Goal: Transaction & Acquisition: Obtain resource

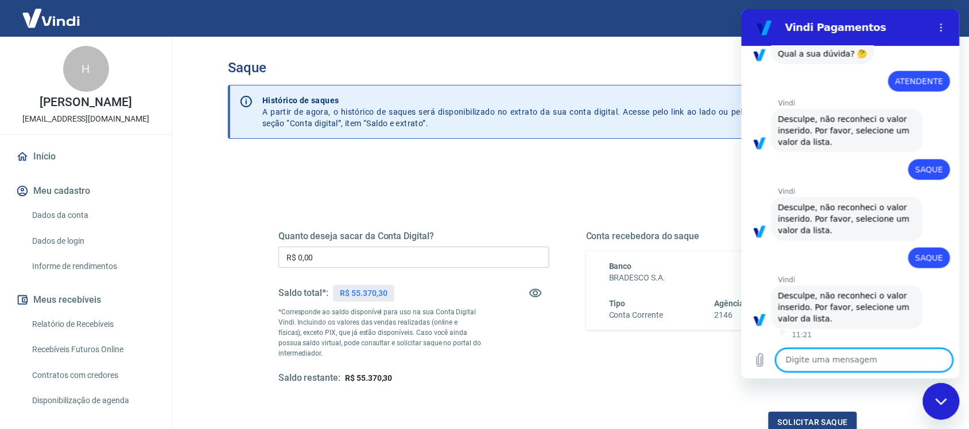
scroll to position [72, 0]
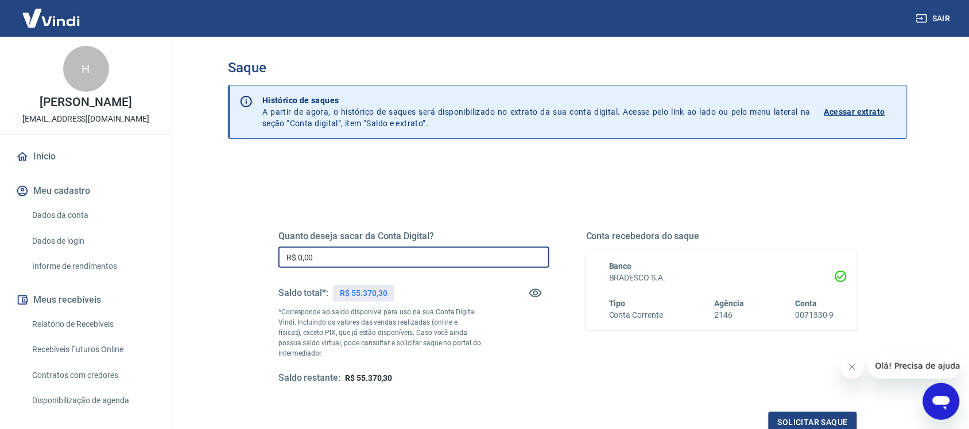
click at [320, 254] on input "R$ 0,00" at bounding box center [413, 257] width 271 height 21
type input "R$ 1.672,67"
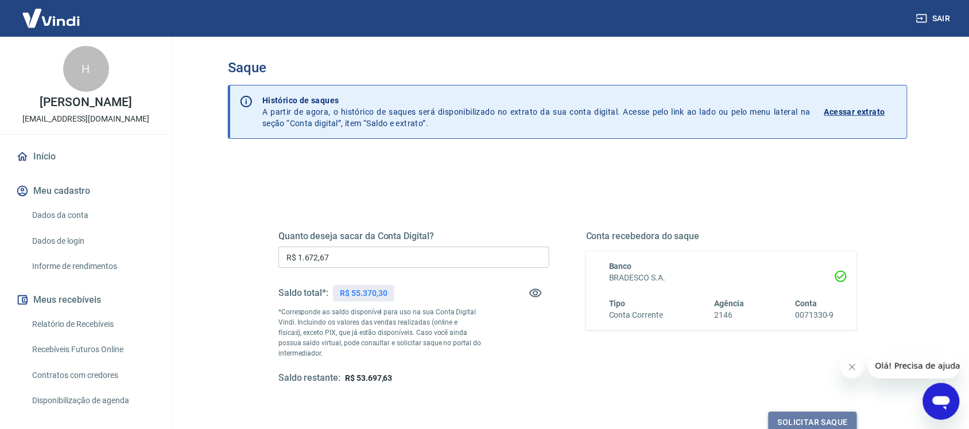
click at [791, 420] on button "Solicitar saque" at bounding box center [812, 422] width 88 height 21
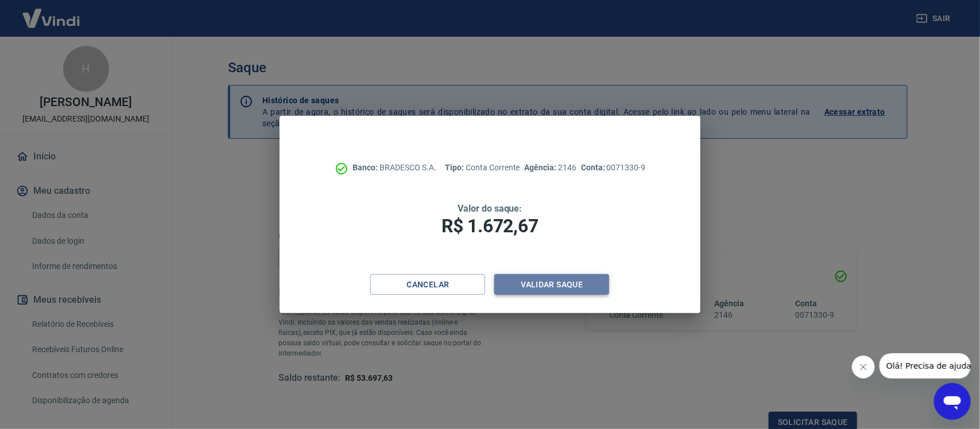
click at [554, 281] on button "Validar saque" at bounding box center [551, 284] width 115 height 21
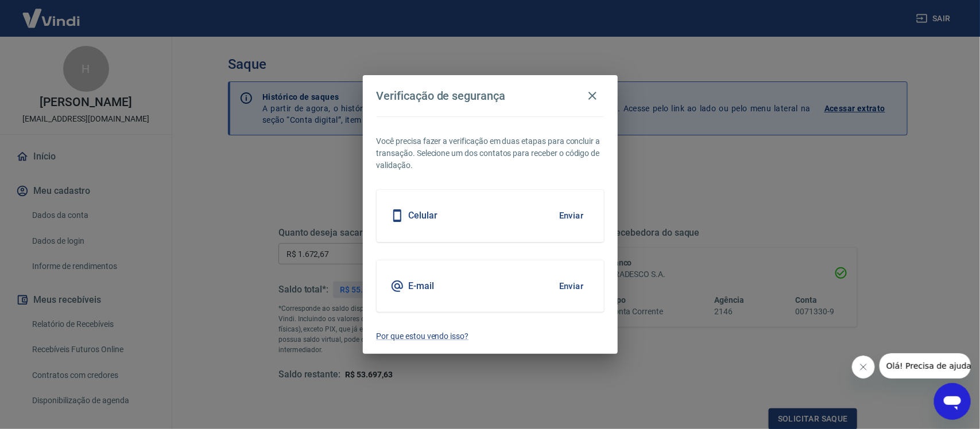
click at [568, 284] on button "Enviar" at bounding box center [571, 286] width 37 height 24
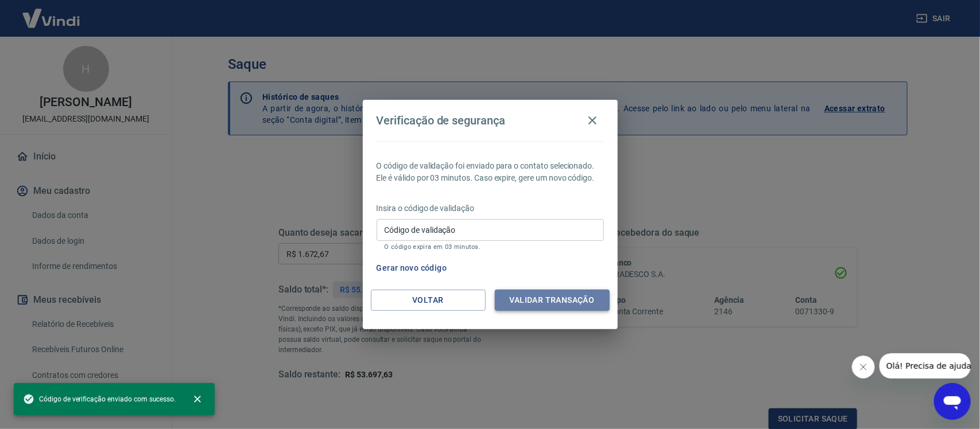
click at [550, 302] on button "Validar transação" at bounding box center [552, 300] width 115 height 21
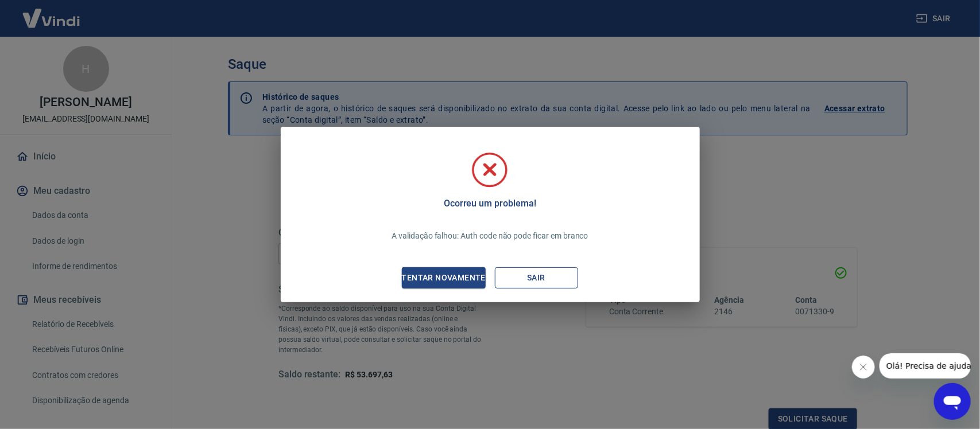
click at [532, 278] on button "Sair" at bounding box center [536, 277] width 83 height 21
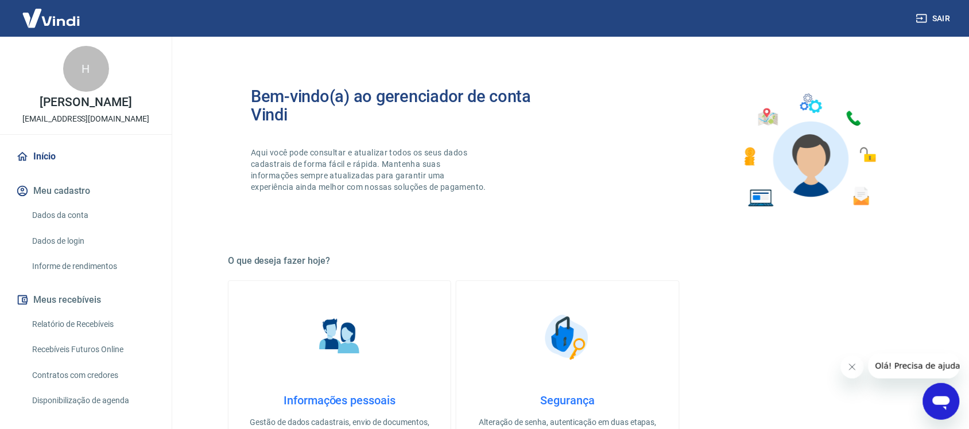
click at [939, 396] on icon "Abrir janela de mensagens" at bounding box center [940, 403] width 17 height 14
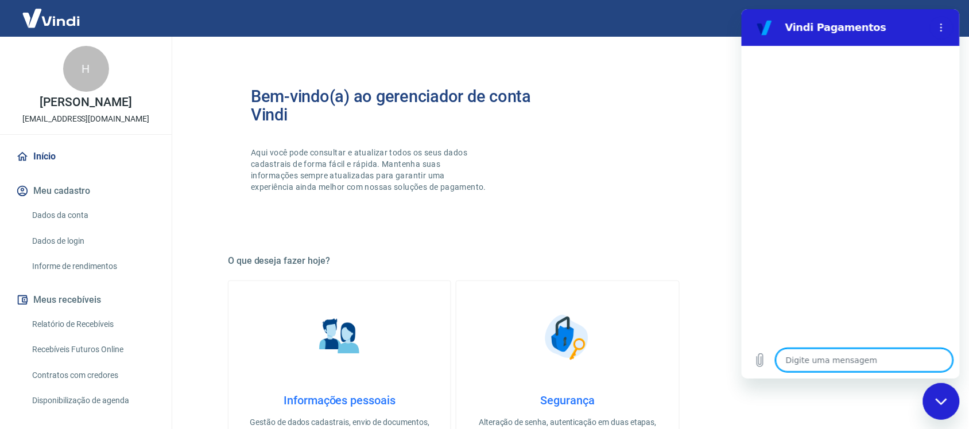
type textarea "P"
type textarea "x"
type textarea "O"
type textarea "x"
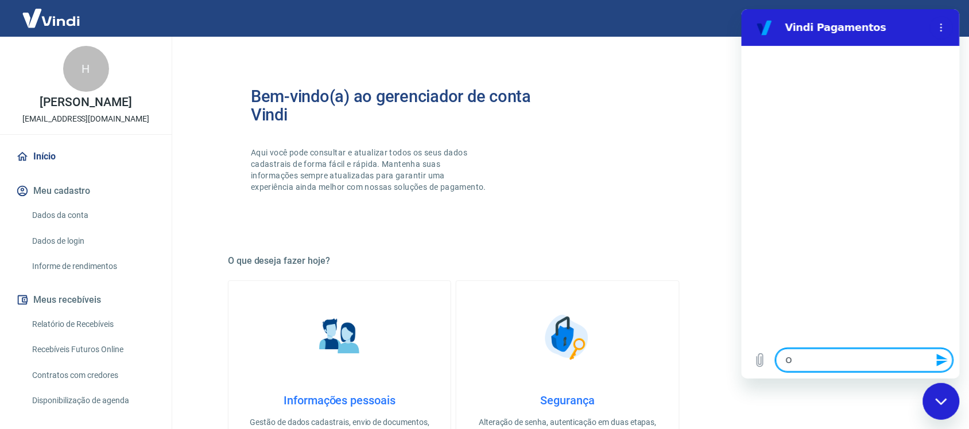
type textarea "OI"
type textarea "x"
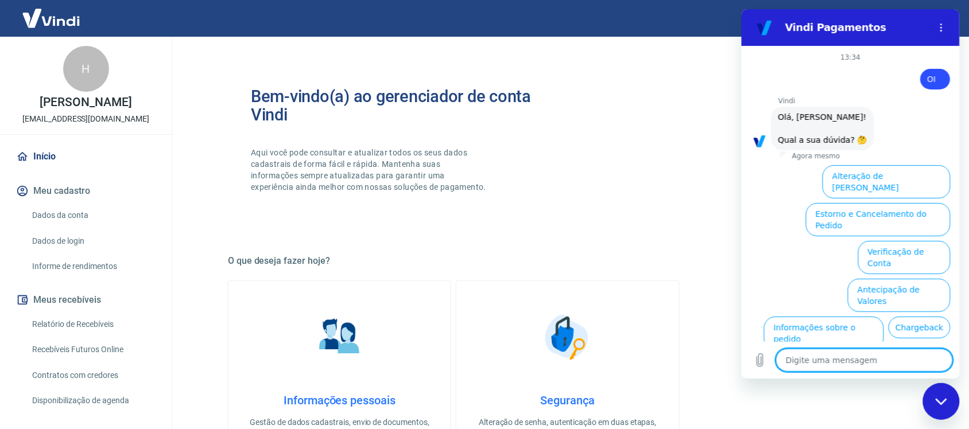
scroll to position [60, 0]
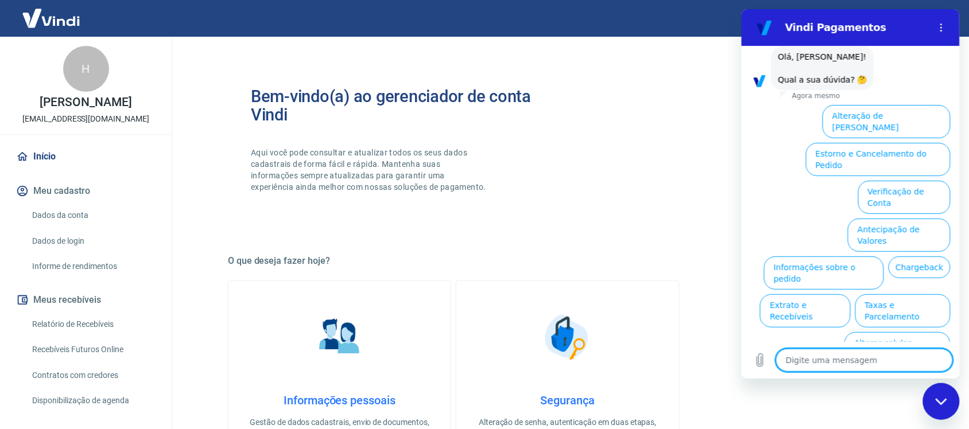
click at [849, 294] on button "Extrato e Recebíveis" at bounding box center [804, 310] width 90 height 33
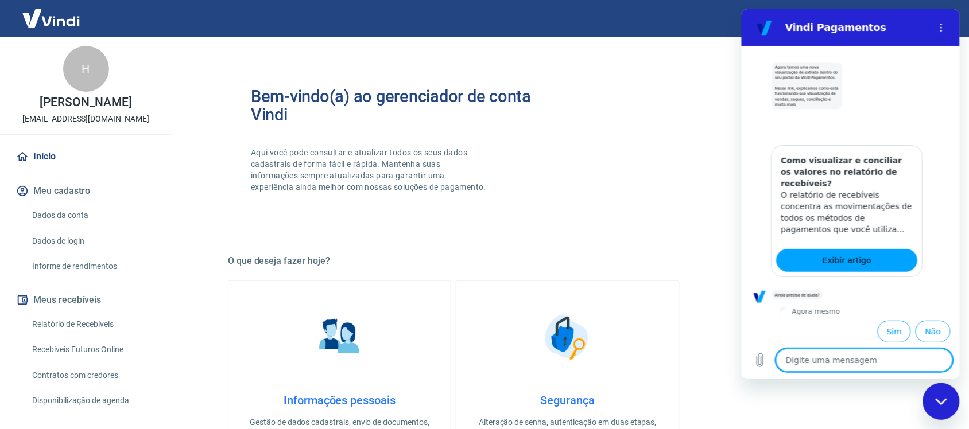
scroll to position [161, 0]
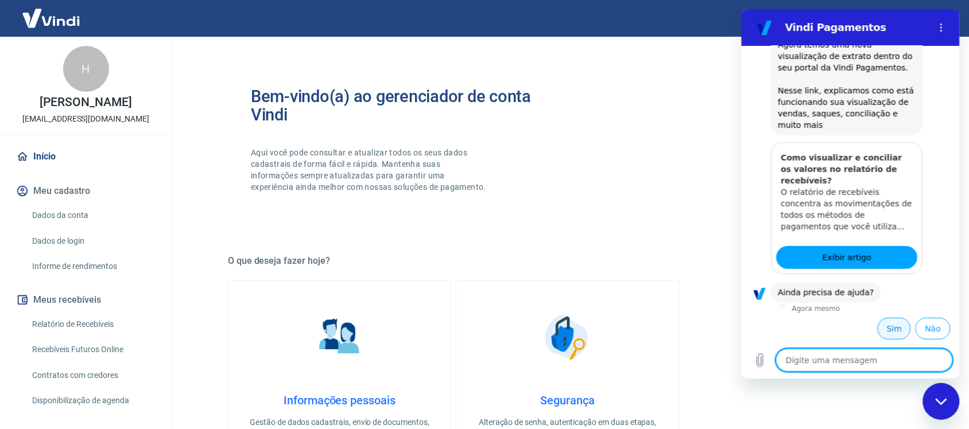
click at [883, 332] on button "Sim" at bounding box center [893, 329] width 33 height 22
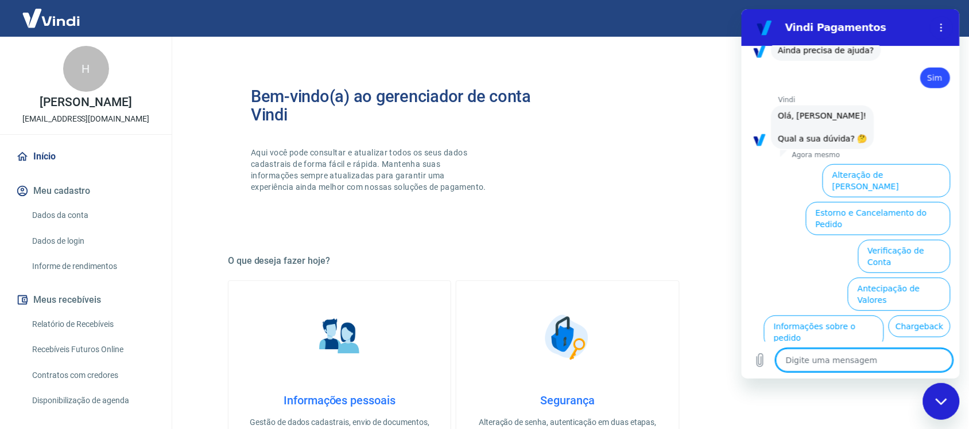
scroll to position [463, 0]
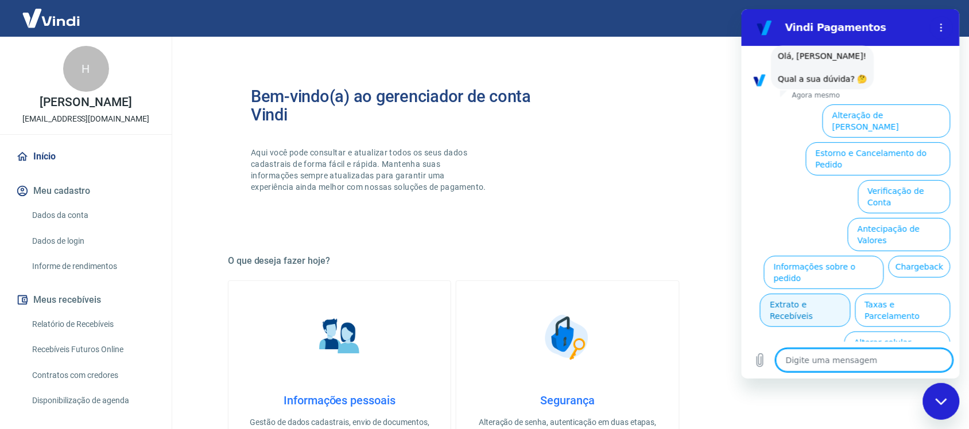
click at [849, 294] on button "Extrato e Recebíveis" at bounding box center [804, 310] width 90 height 33
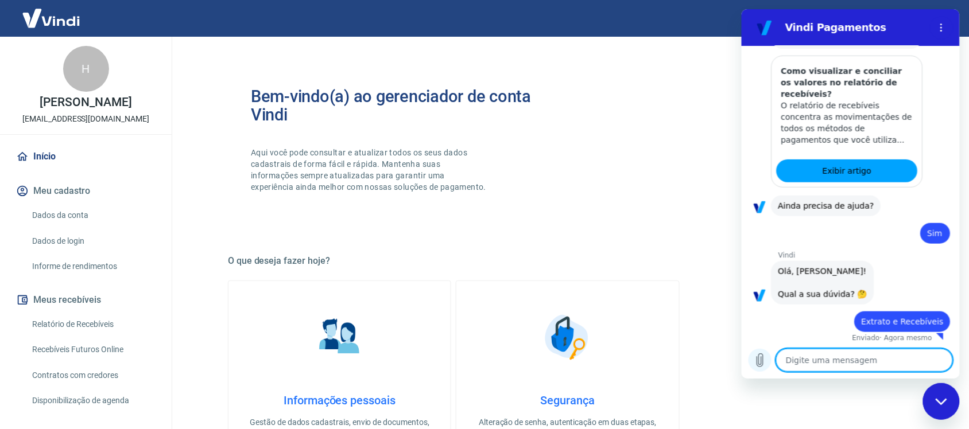
scroll to position [250, 0]
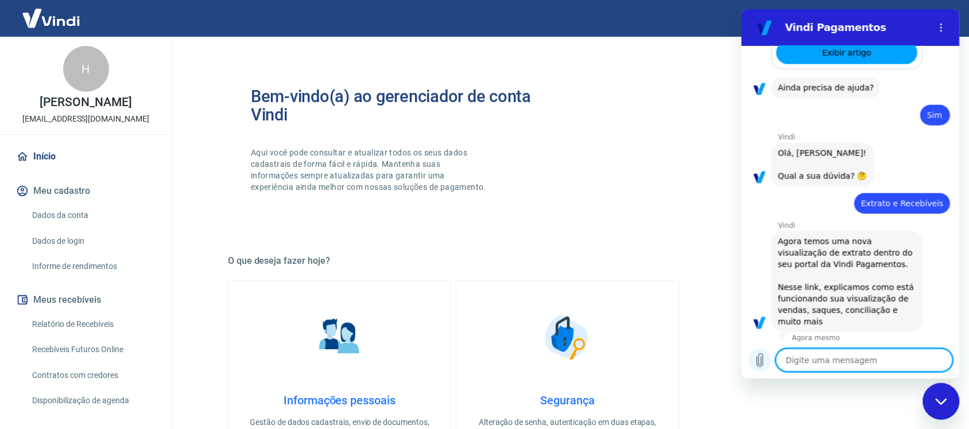
type textarea "x"
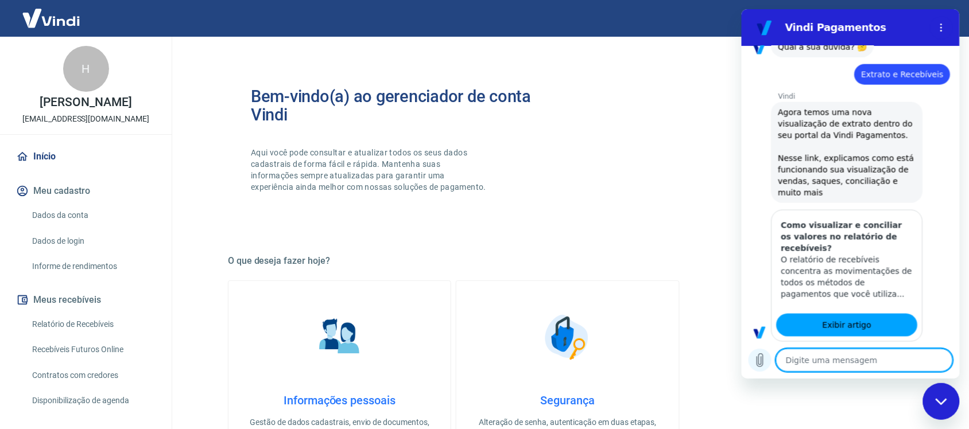
type textarea "N"
type textarea "x"
type textarea "NA"
type textarea "x"
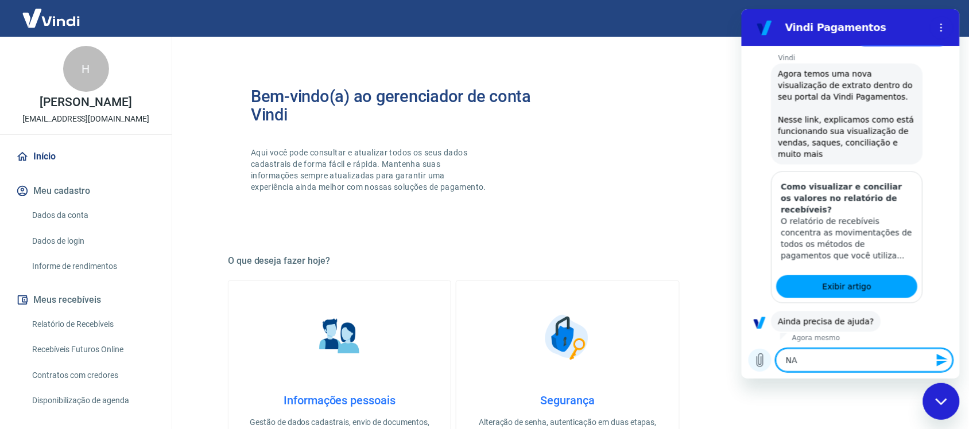
type textarea "NAO"
type textarea "x"
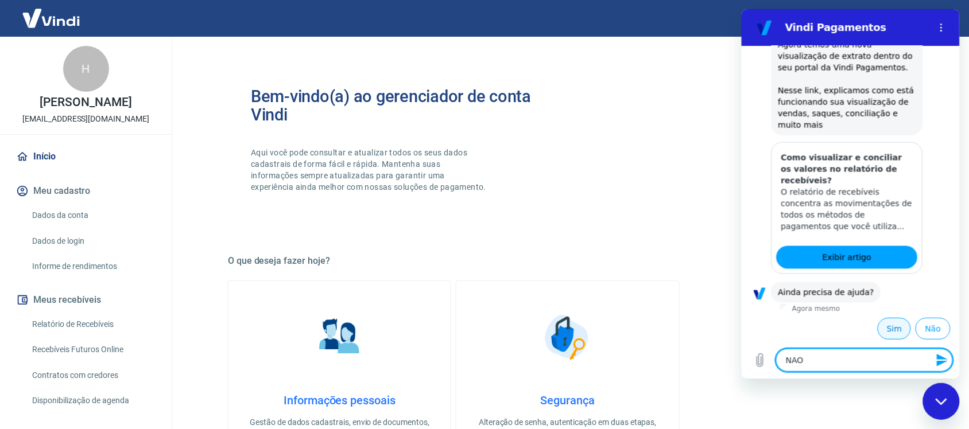
type textarea "NAO"
click at [887, 336] on button "Sim" at bounding box center [893, 329] width 33 height 22
type textarea "x"
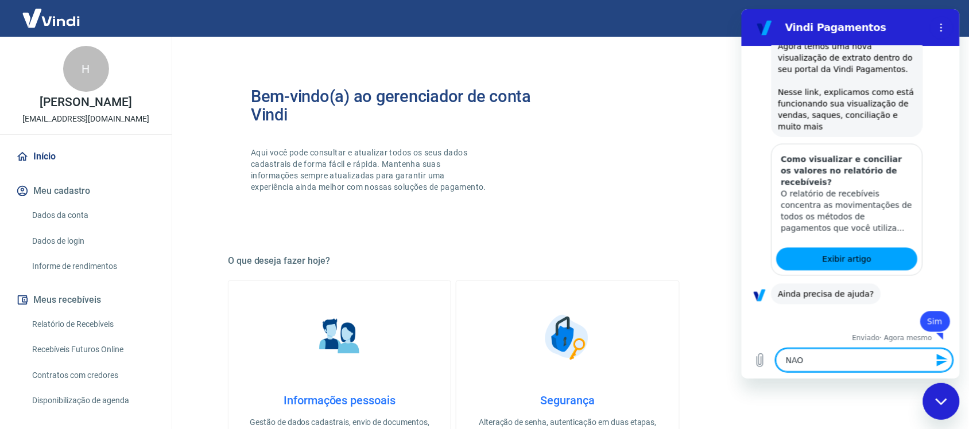
scroll to position [564, 0]
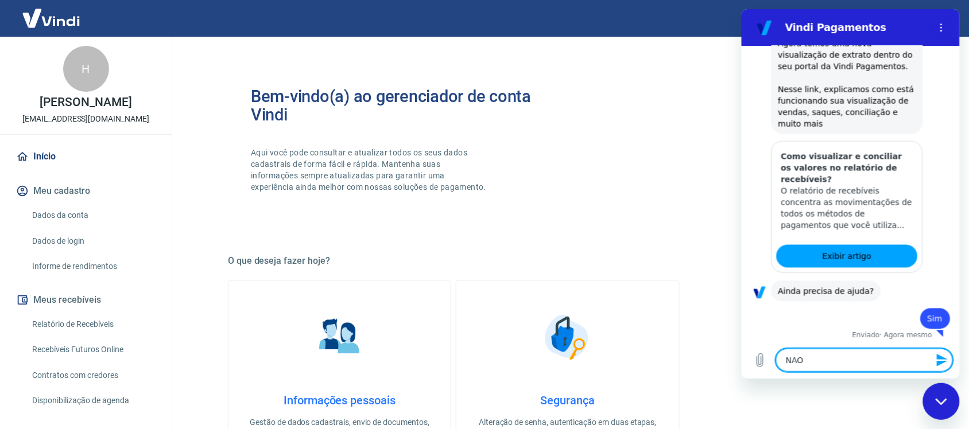
type textarea "NAO"
type textarea "x"
type textarea "[PERSON_NAME]"
type textarea "x"
type textarea "NAO CO"
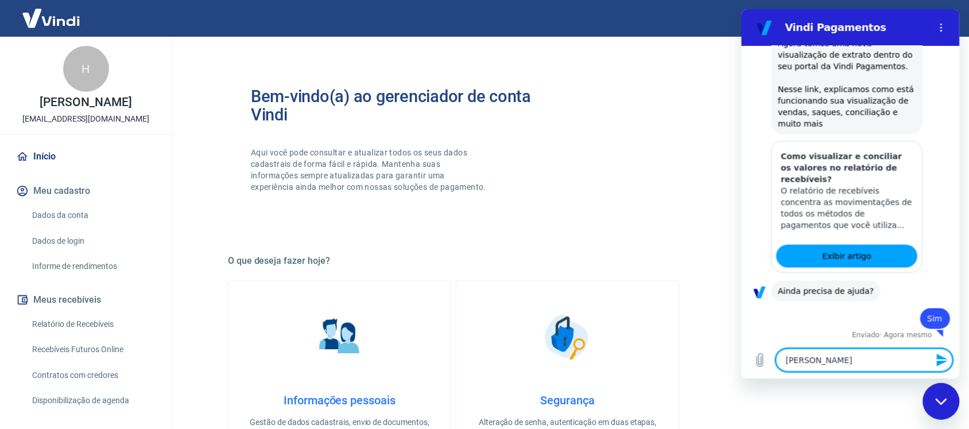
type textarea "x"
type textarea "NAO CON"
type textarea "x"
type textarea "NAO CONS"
type textarea "x"
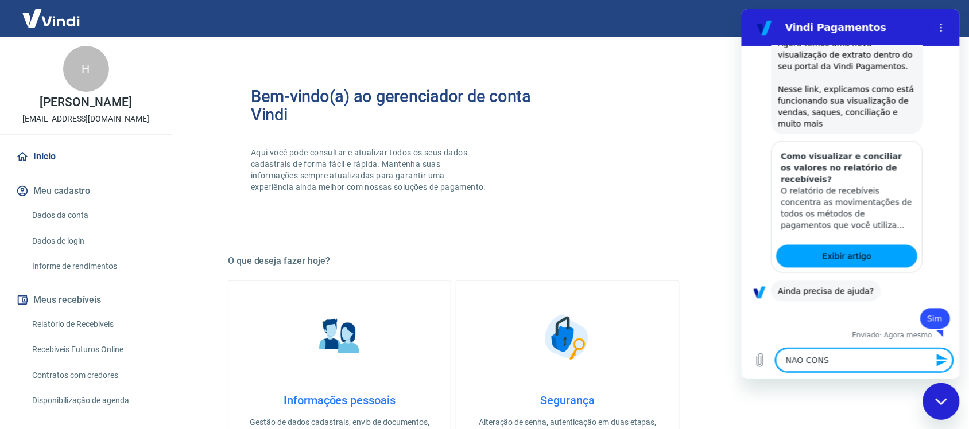
type textarea "[PERSON_NAME]"
type textarea "x"
type textarea "NAO CONSIG"
type textarea "x"
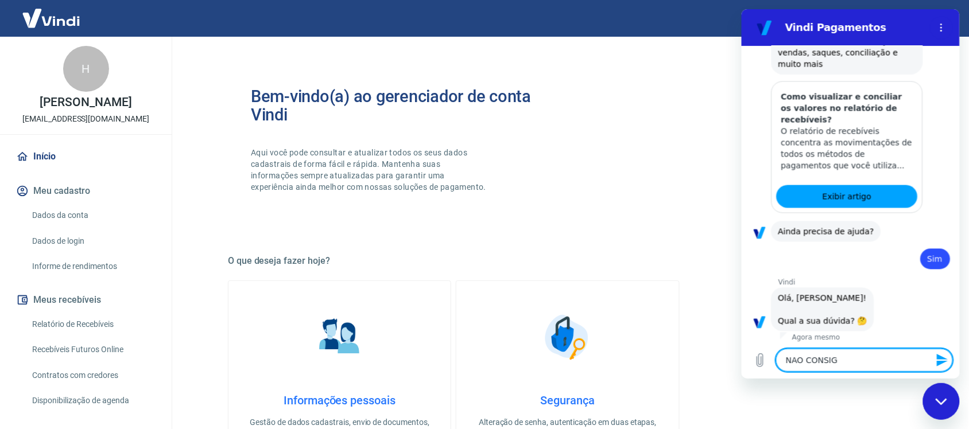
type textarea "NAO CONSIGO"
type textarea "x"
type textarea "NAO CONSIGO"
type textarea "x"
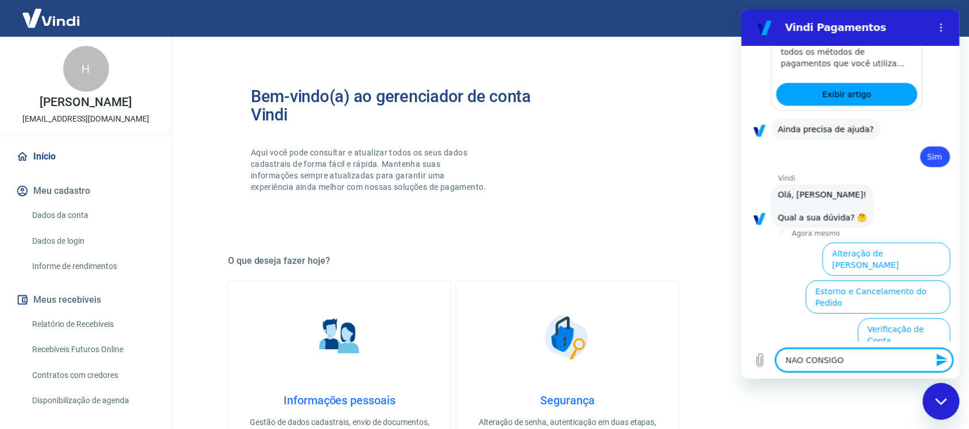
type textarea "NAO CONSIGO S"
type textarea "x"
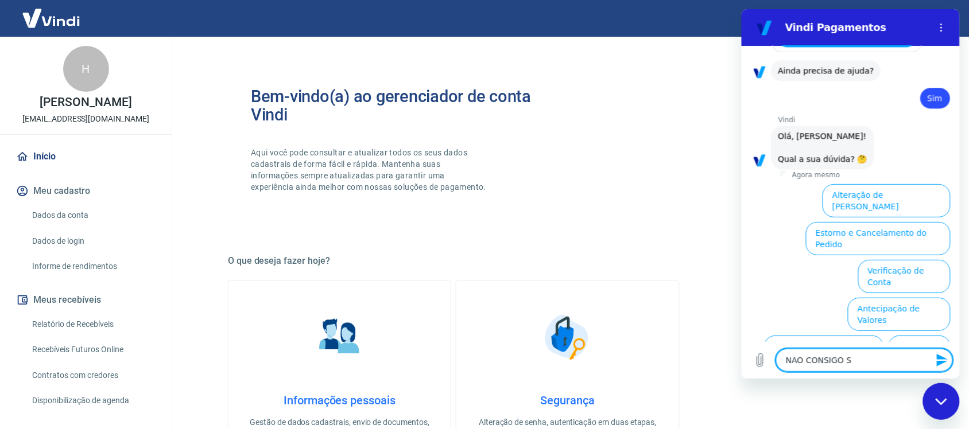
type textarea "NAO CONSIGO SA"
type textarea "x"
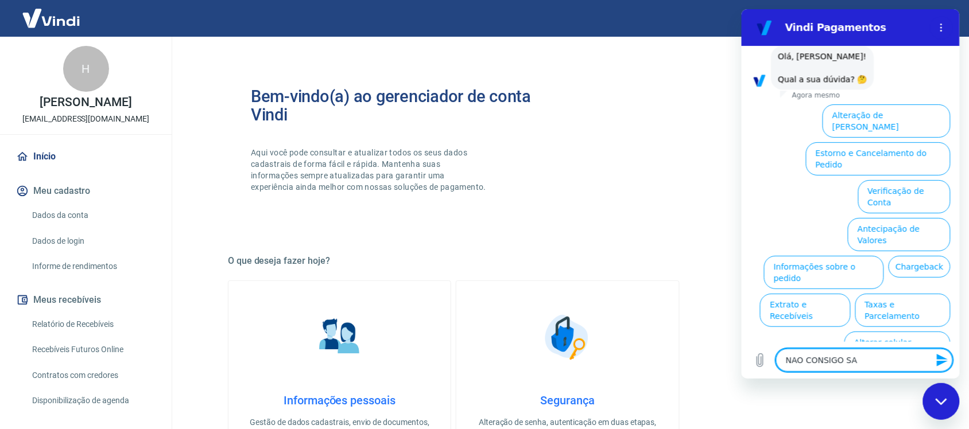
type textarea "NAO CONSIGO SAC"
type textarea "x"
type textarea "NAO CONSIGO SACA"
type textarea "x"
type textarea "NAO CONSIGO SACAR"
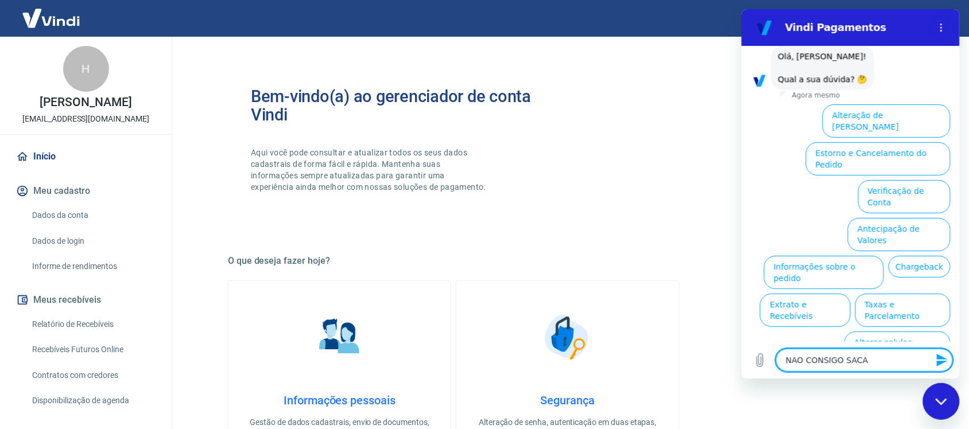
type textarea "x"
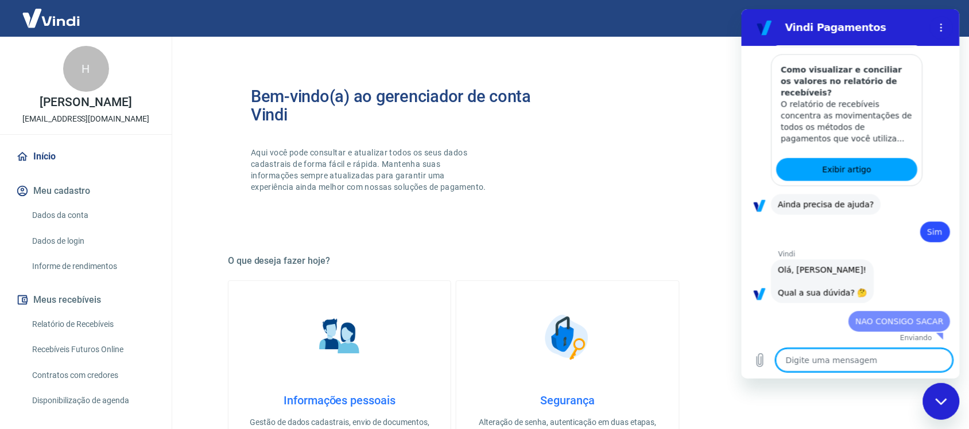
type textarea "x"
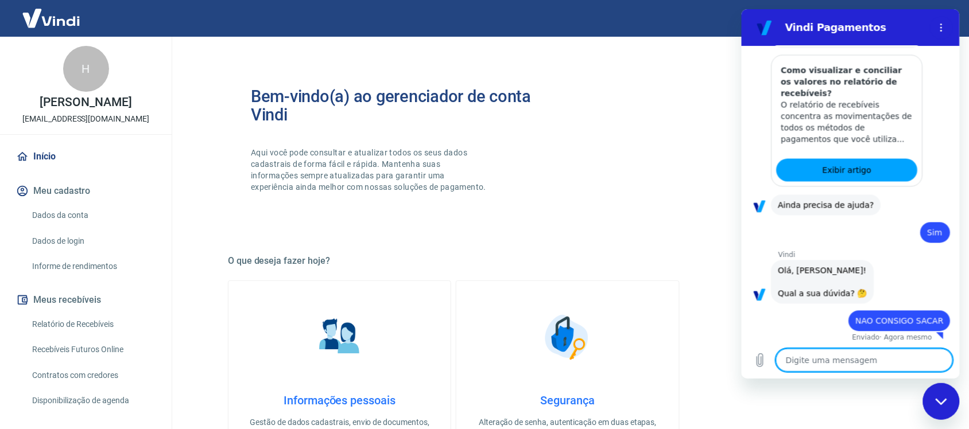
scroll to position [652, 0]
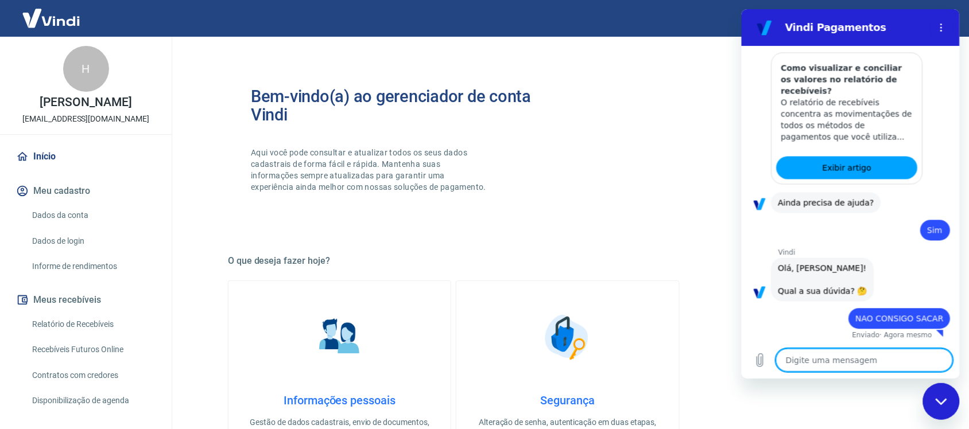
type textarea "A"
type textarea "x"
type textarea "AT"
type textarea "x"
type textarea "ATE"
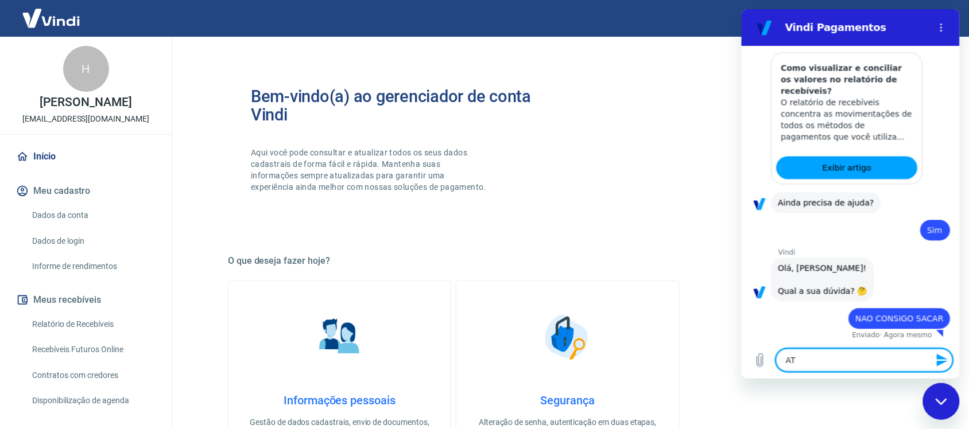
type textarea "x"
type textarea "[GEOGRAPHIC_DATA]"
type textarea "x"
type textarea "ATEND"
type textarea "x"
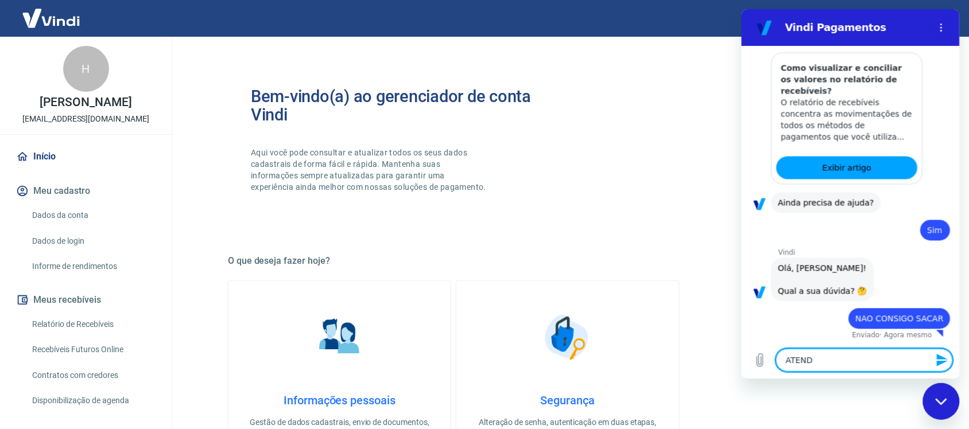
type textarea "ATENDE"
type textarea "x"
type textarea "ATENDEN"
type textarea "x"
type textarea "ATENDENT"
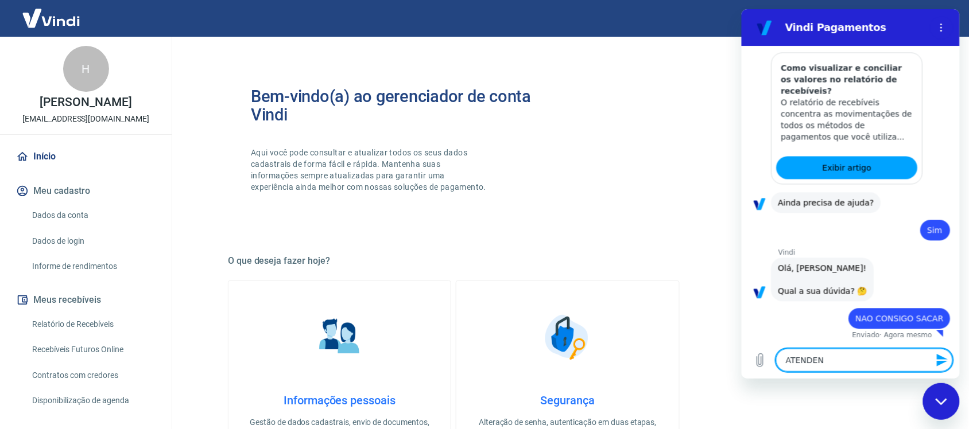
type textarea "x"
type textarea "ATENDENTE"
type textarea "x"
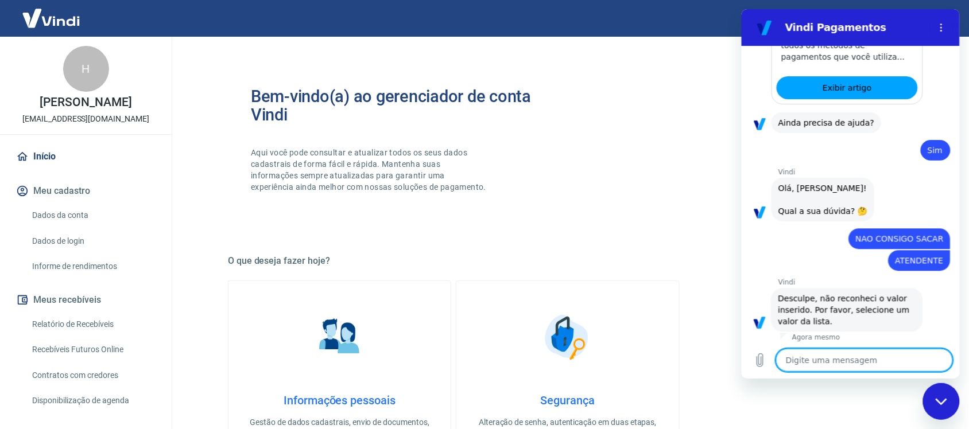
type textarea "x"
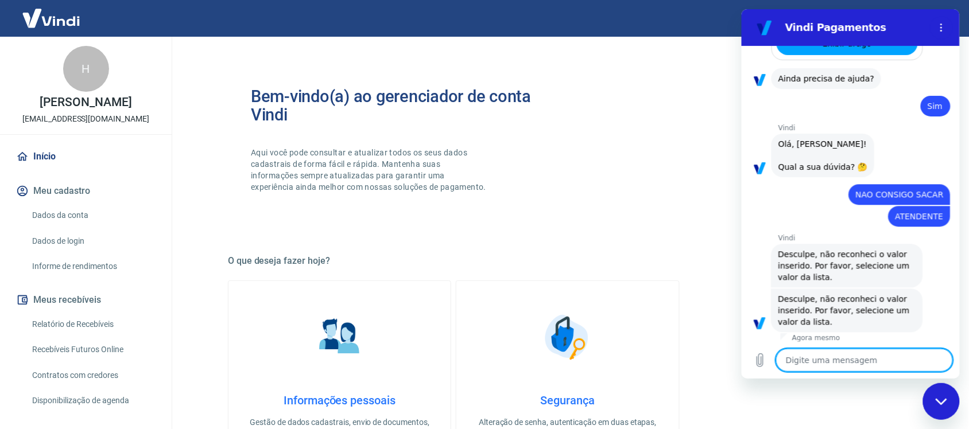
scroll to position [779, 0]
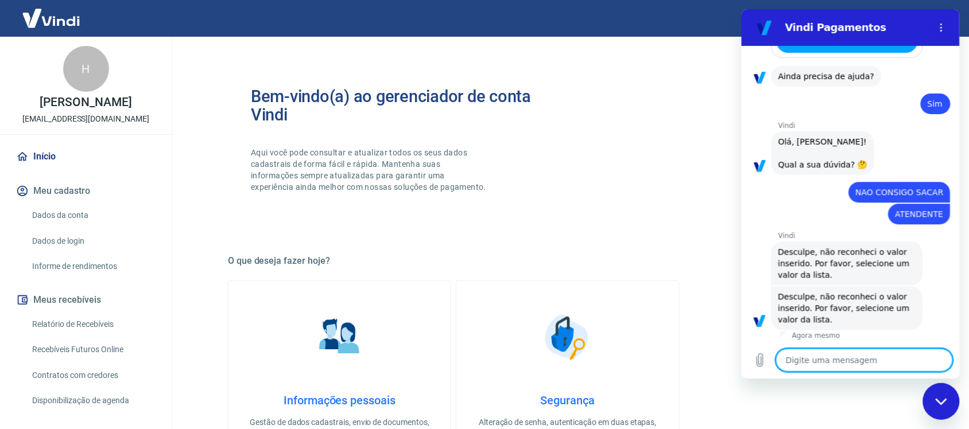
type textarea "A"
type textarea "x"
type textarea "AT"
type textarea "x"
type textarea "ATE"
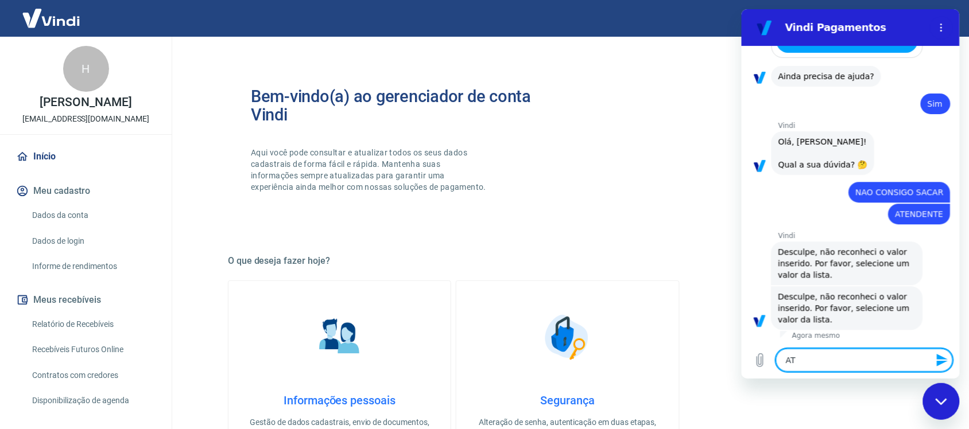
type textarea "x"
type textarea "[GEOGRAPHIC_DATA]"
type textarea "x"
type textarea "ATEND"
type textarea "x"
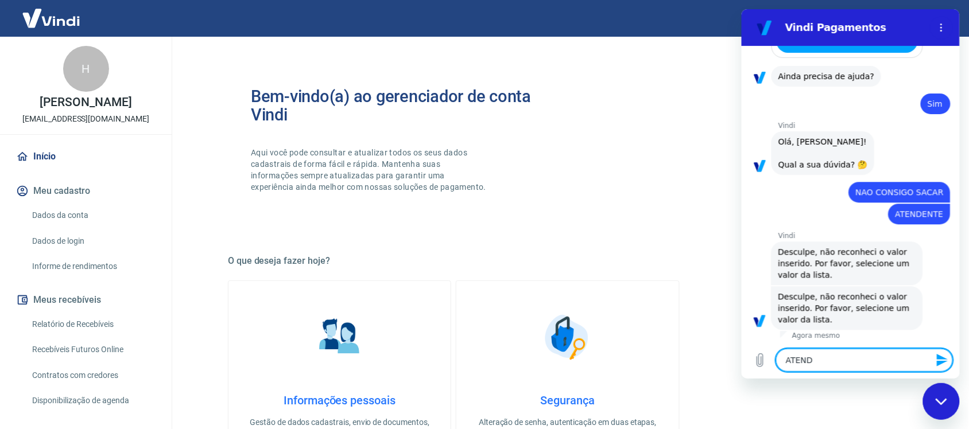
type textarea "ATENDE"
type textarea "x"
type textarea "ATENDEN"
type textarea "x"
type textarea "ATENDENT"
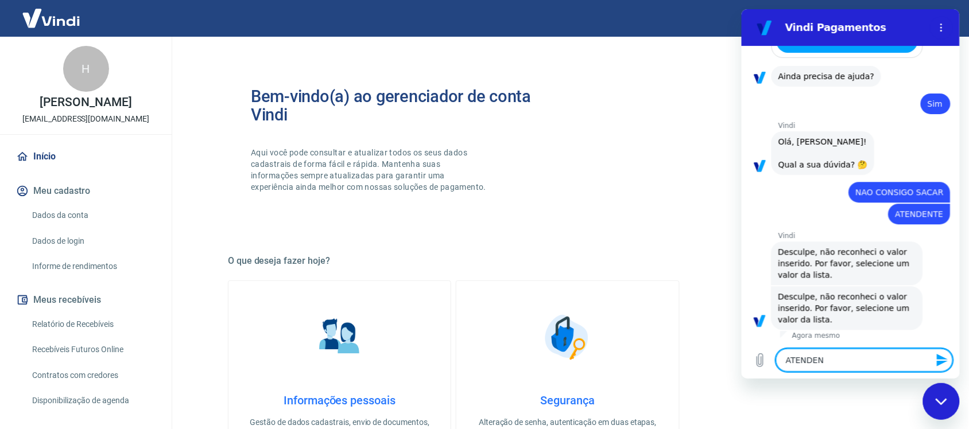
type textarea "x"
type textarea "ATENDENTE"
type textarea "x"
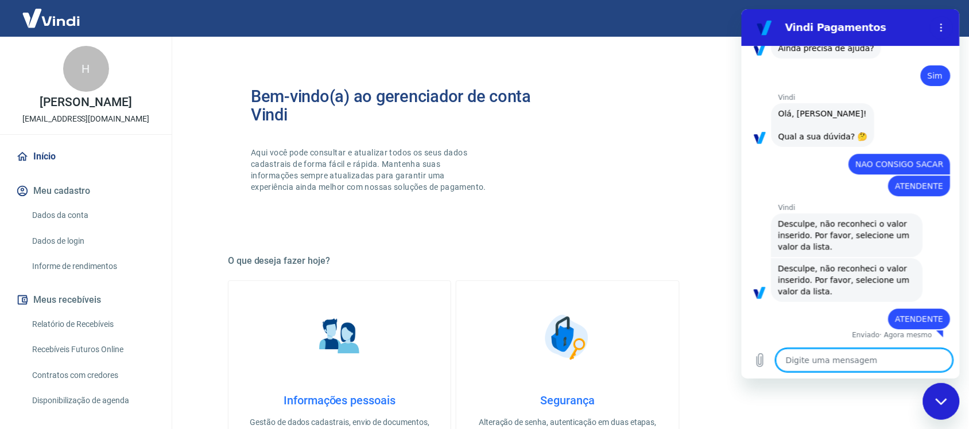
type textarea "x"
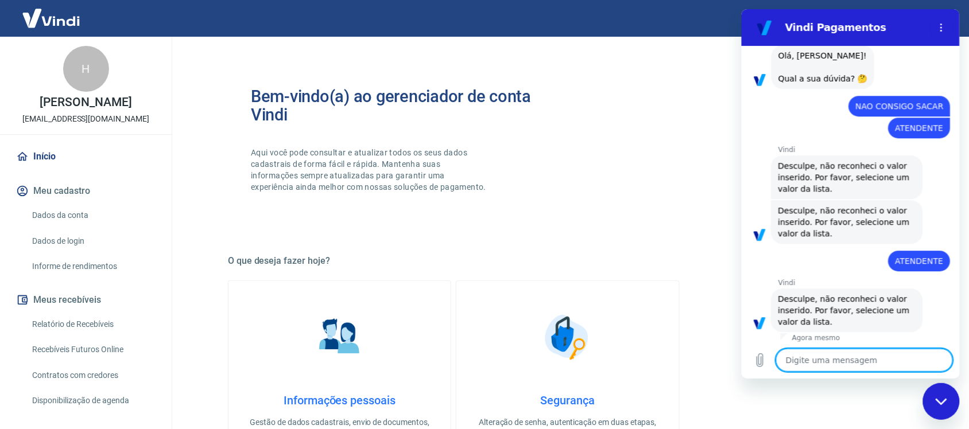
scroll to position [867, 0]
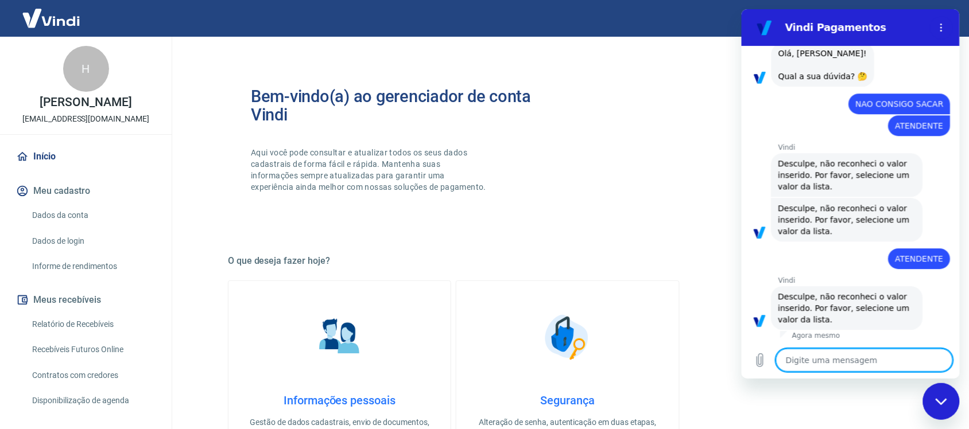
type textarea "A"
type textarea "x"
type textarea "AT"
type textarea "x"
type textarea "ATE"
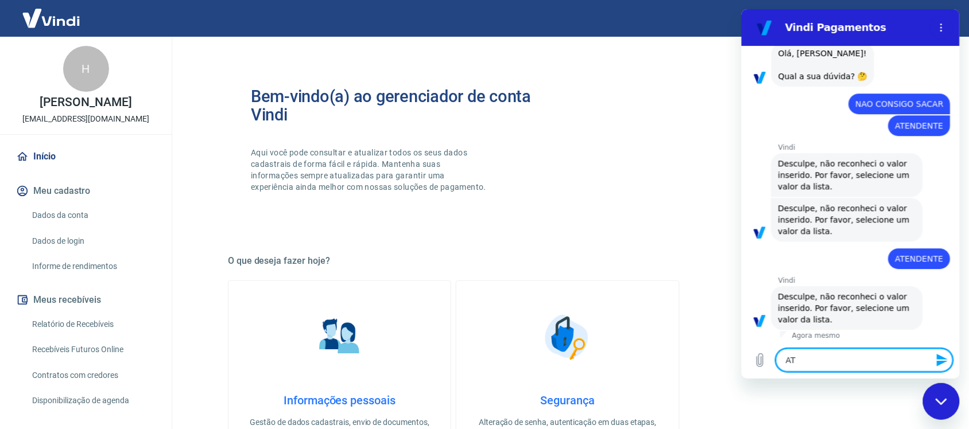
type textarea "x"
type textarea "[GEOGRAPHIC_DATA]"
type textarea "x"
type textarea "ATEND"
type textarea "x"
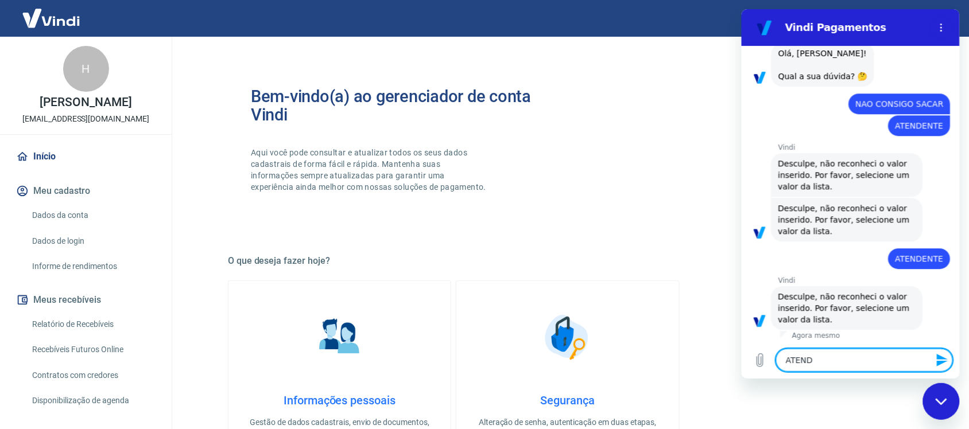
type textarea "ATENDE"
type textarea "x"
type textarea "ATENDEN"
type textarea "x"
type textarea "ATENDENT"
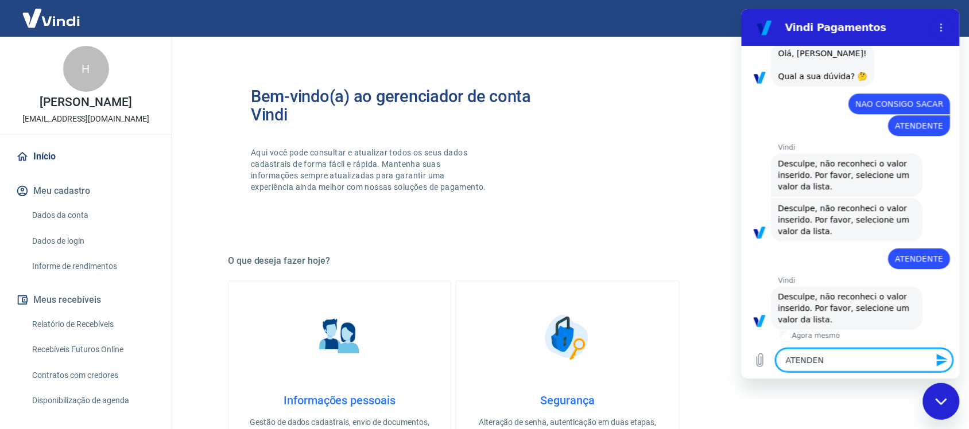
type textarea "x"
type textarea "ATENDENTE"
type textarea "x"
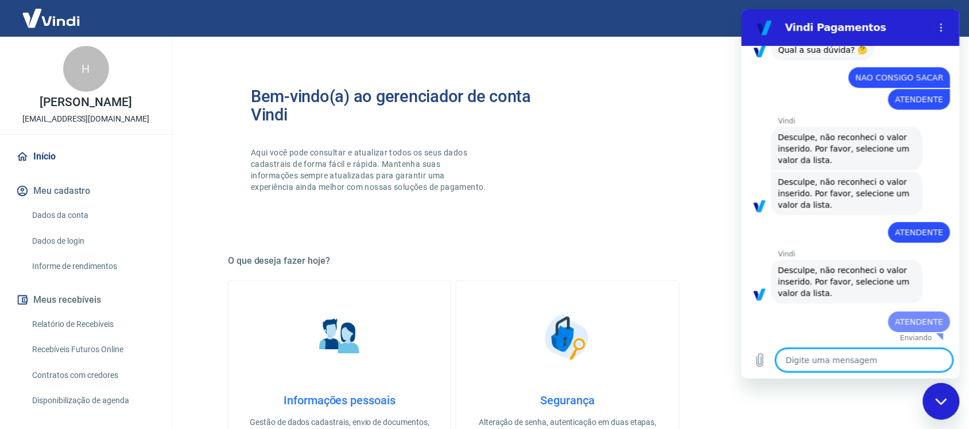
type textarea "x"
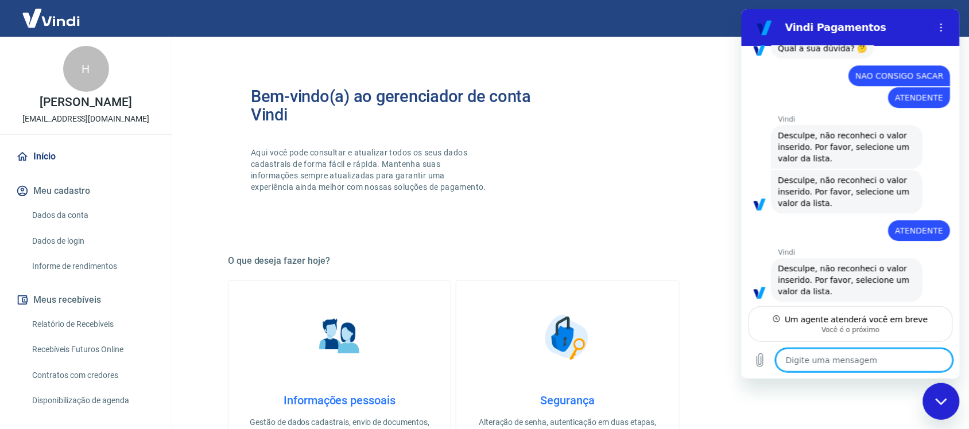
scroll to position [976, 0]
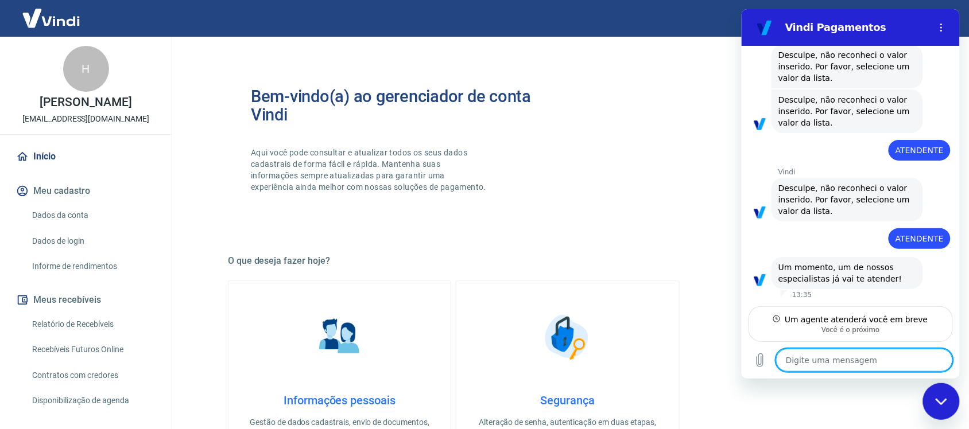
type textarea "x"
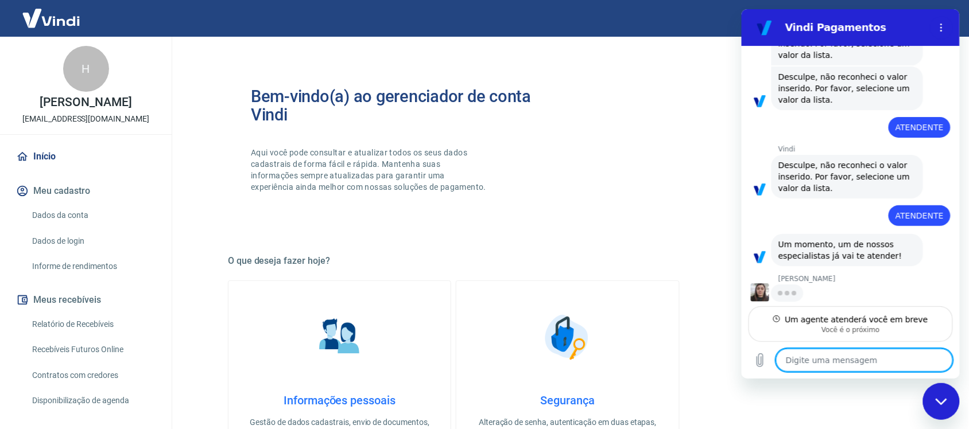
scroll to position [997, 0]
type textarea "s"
type textarea "x"
type textarea "si"
type textarea "x"
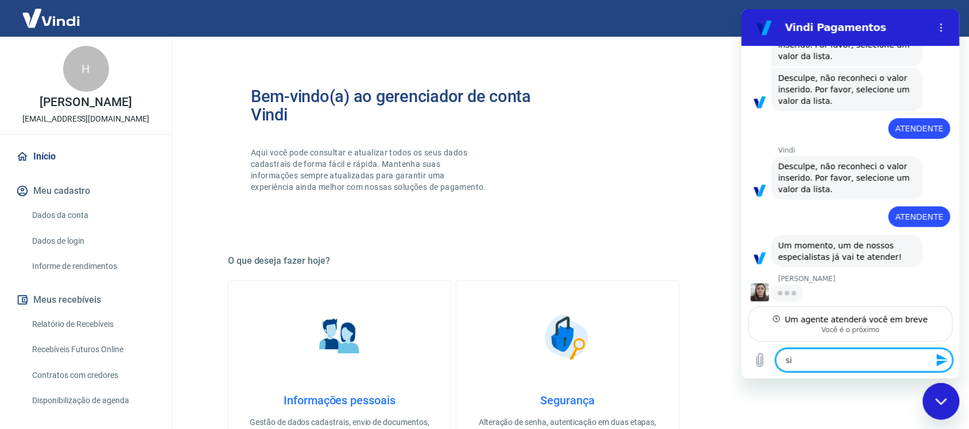
type textarea "sil"
type textarea "x"
type textarea "silv"
type textarea "x"
type textarea "silva"
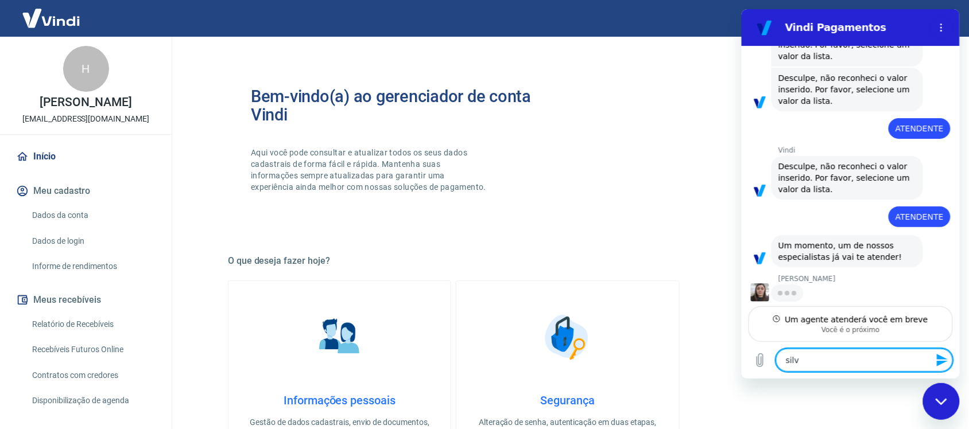
type textarea "x"
type textarea "silvan"
type textarea "x"
type textarea "silvana"
type textarea "x"
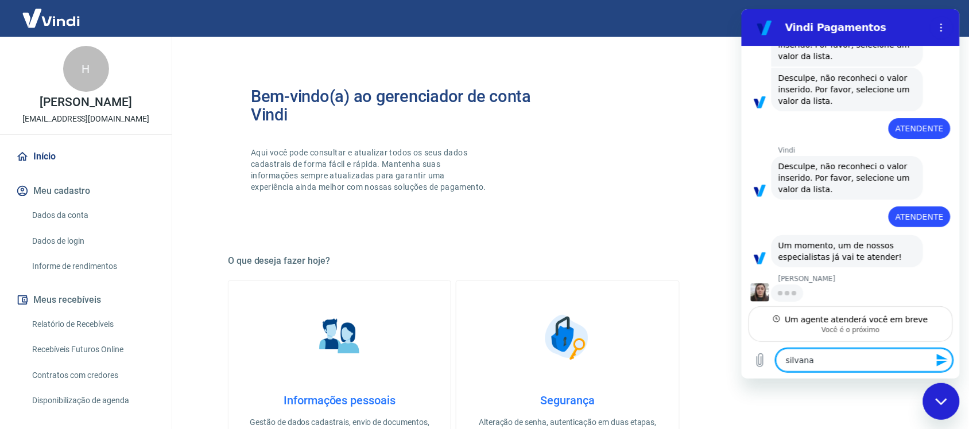
type textarea "silvana"
type textarea "x"
type textarea "silvana n"
type textarea "x"
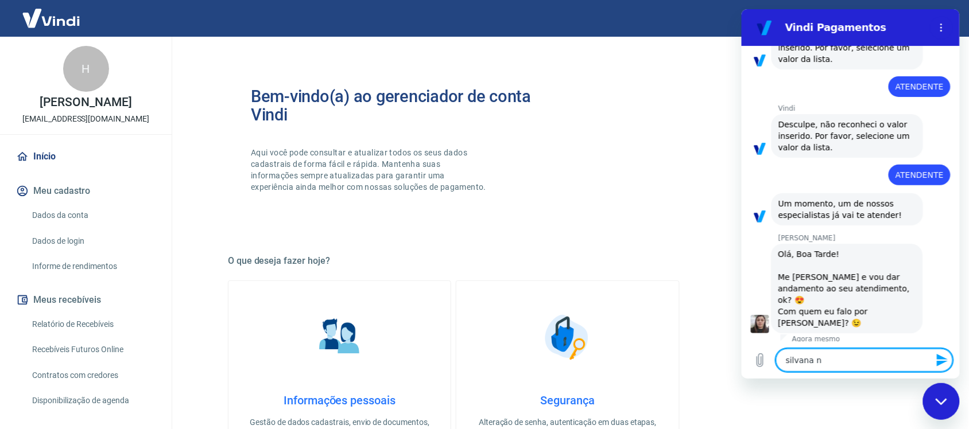
type textarea "silvana na"
type textarea "x"
type textarea "[PERSON_NAME]"
type textarea "x"
type textarea "[PERSON_NAME]"
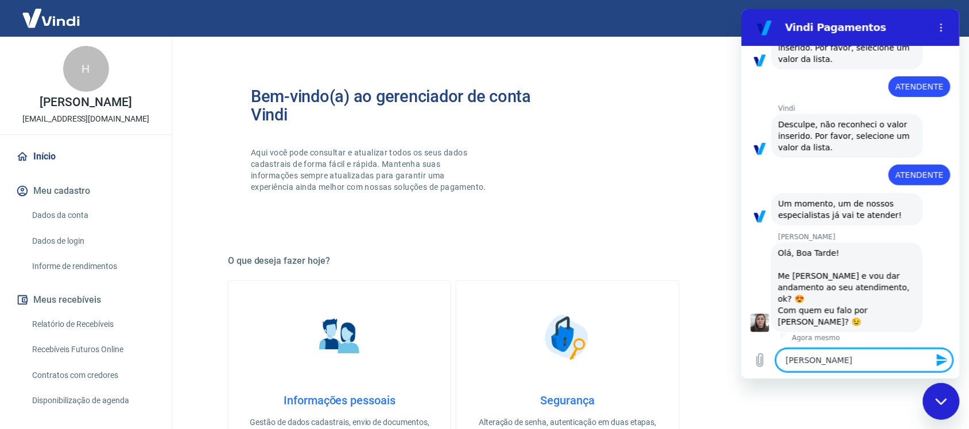
type textarea "x"
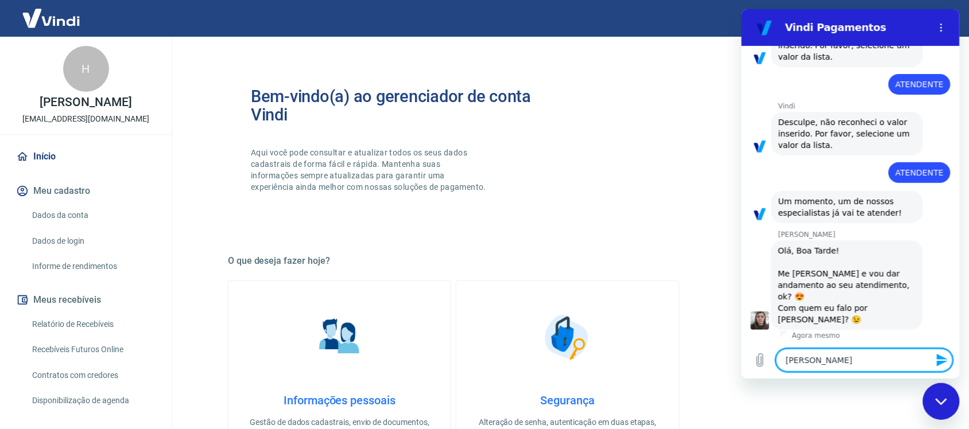
type textarea "[PERSON_NAME]"
type textarea "x"
type textarea "[PERSON_NAME] es"
type textarea "x"
type textarea "[PERSON_NAME]"
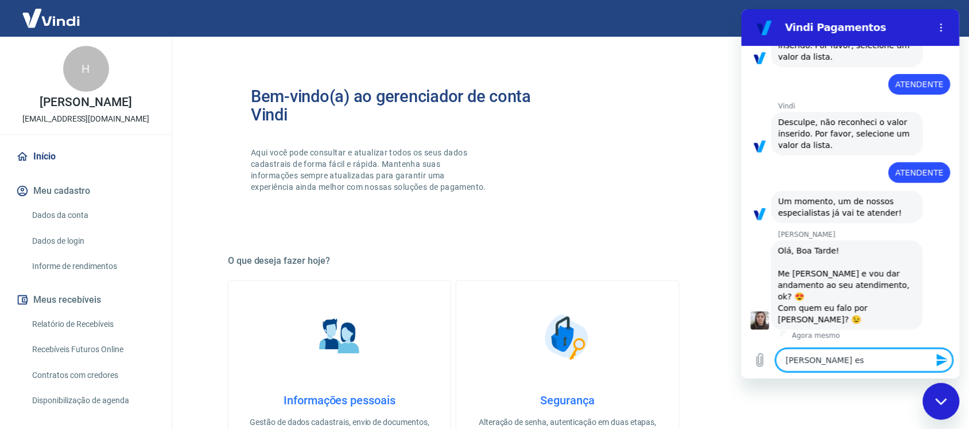
type textarea "x"
type textarea "[PERSON_NAME]"
type textarea "x"
type textarea "[PERSON_NAME]"
type textarea "x"
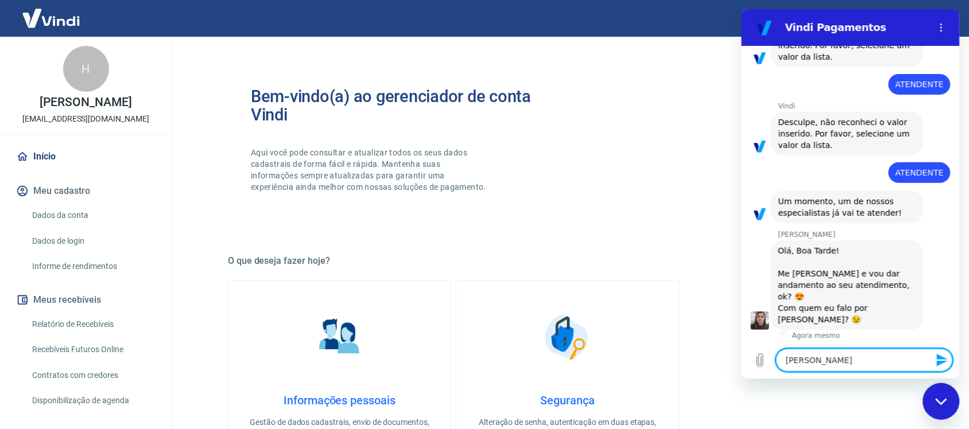
type textarea "[PERSON_NAME]"
type textarea "x"
type textarea "[PERSON_NAME]"
type textarea "x"
type textarea "[PERSON_NAME] c"
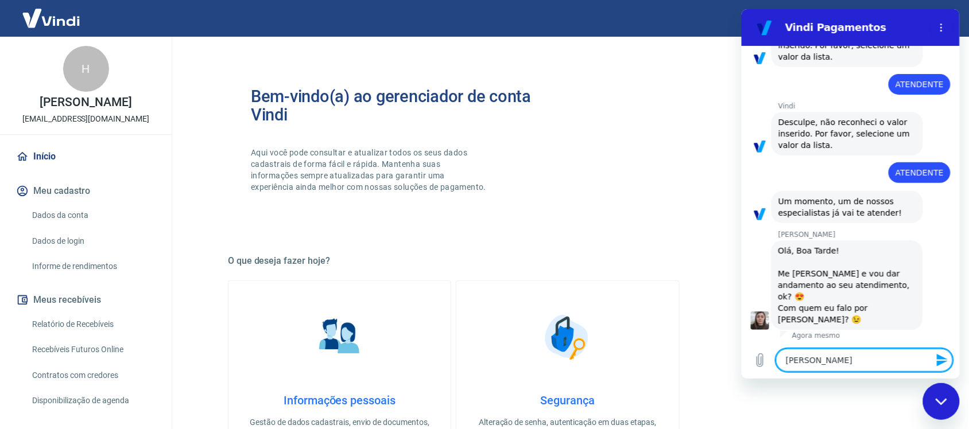
type textarea "x"
type textarea "[PERSON_NAME] co"
type textarea "x"
type textarea "[PERSON_NAME] con"
type textarea "x"
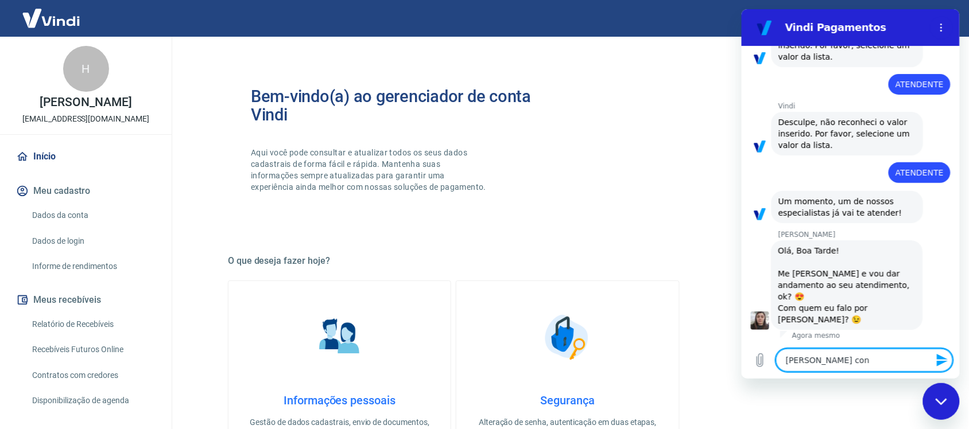
type textarea "[PERSON_NAME] cons"
type textarea "x"
type textarea "[PERSON_NAME] conse"
type textarea "x"
type textarea "[PERSON_NAME] conseg"
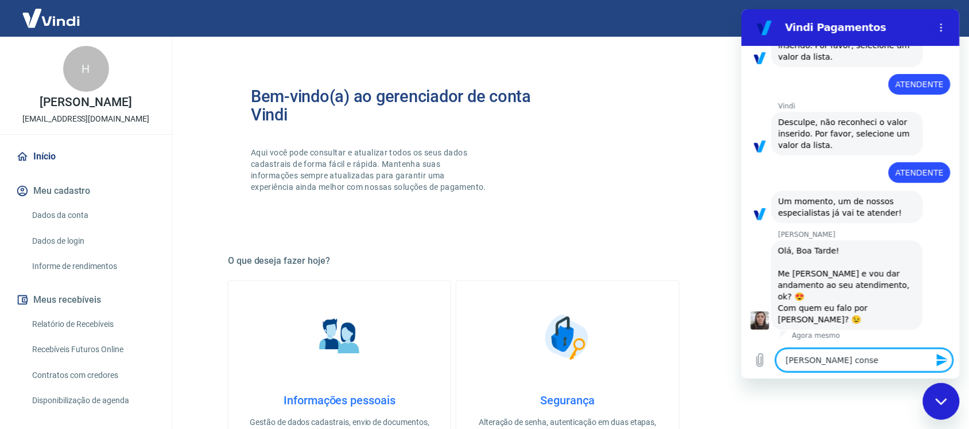
type textarea "x"
type textarea "[PERSON_NAME] consegu"
type textarea "x"
type textarea "[PERSON_NAME] consegui"
type textarea "x"
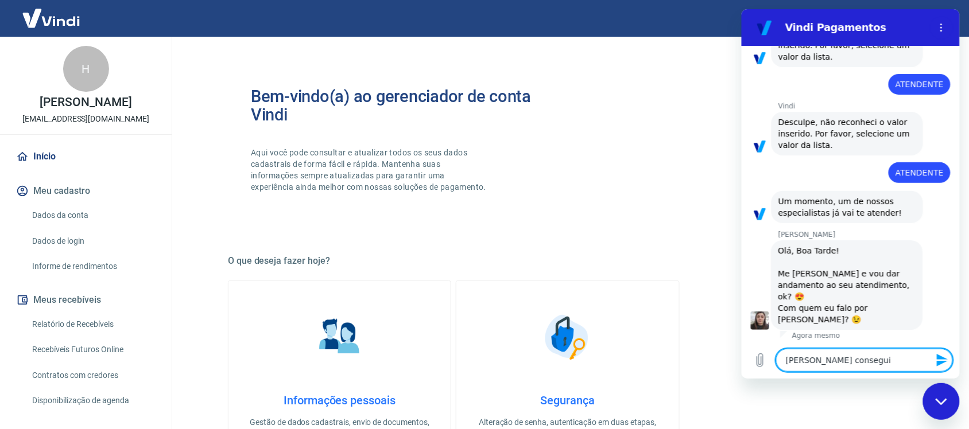
type textarea "[PERSON_NAME] conseguin"
type textarea "x"
type textarea "[PERSON_NAME] conseguind"
type textarea "x"
type textarea "[PERSON_NAME] conseguindo"
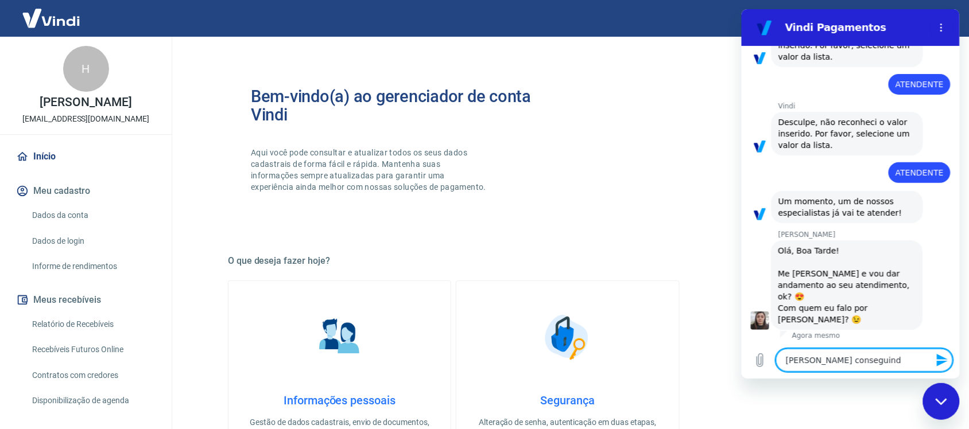
type textarea "x"
type textarea "[PERSON_NAME] conseguindo"
type textarea "x"
type textarea "[PERSON_NAME] conseguindo f"
type textarea "x"
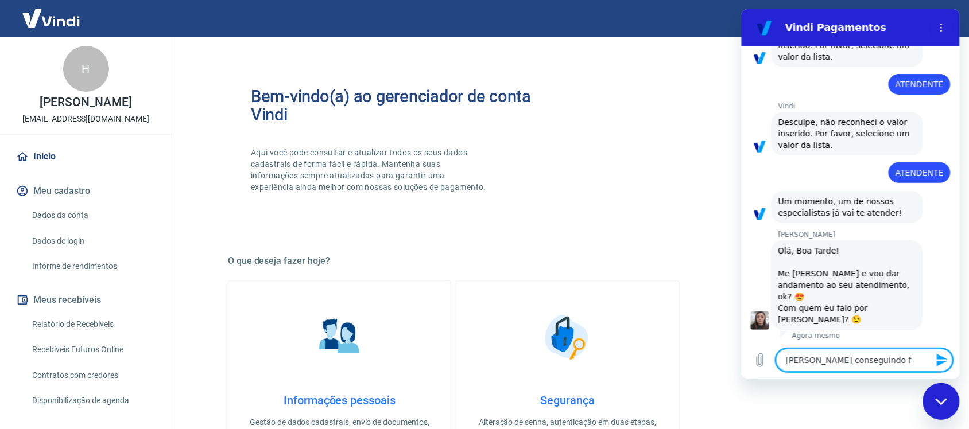
type textarea "[PERSON_NAME] conseguindo fa"
type textarea "x"
type textarea "[PERSON_NAME] conseguindo faz"
type textarea "x"
type textarea "[PERSON_NAME] conseguindo faze"
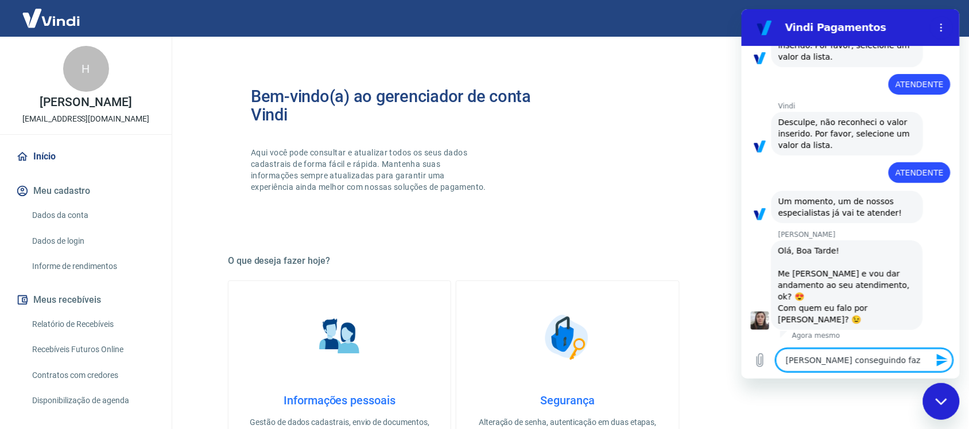
type textarea "x"
type textarea "[PERSON_NAME] conseguindo fazer"
type textarea "x"
type textarea "[PERSON_NAME] conseguindo fazer"
type textarea "x"
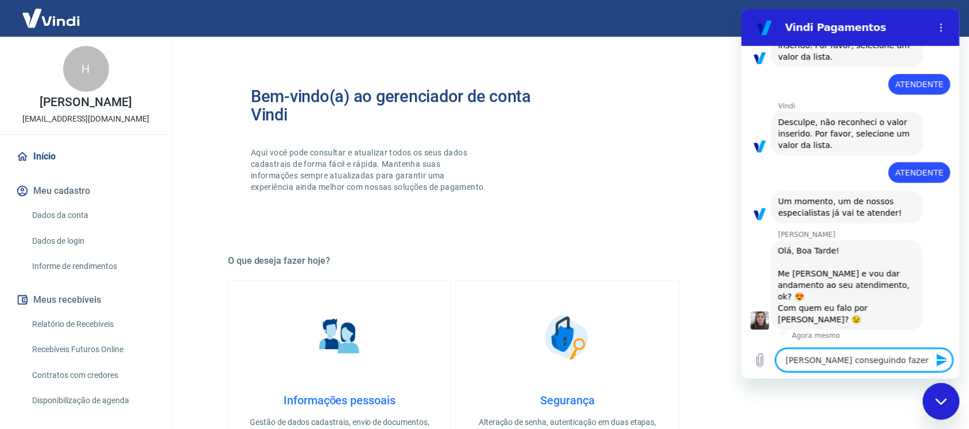
type textarea "[PERSON_NAME] conseguindo fazer s"
type textarea "x"
type textarea "[PERSON_NAME] esrtou conseguindo fazer sa"
type textarea "x"
type textarea "[PERSON_NAME] conseguindo fazer saq"
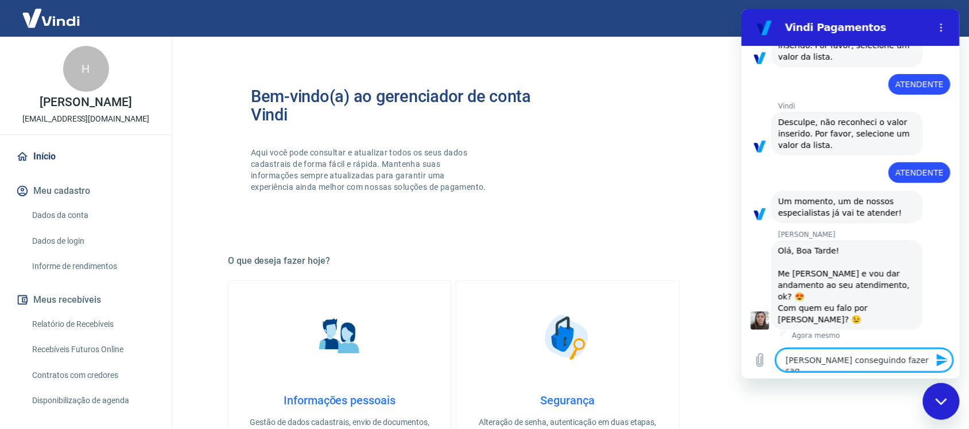
type textarea "x"
type textarea "[PERSON_NAME] esrtou conseguindo fazer saqu"
type textarea "x"
type textarea "[PERSON_NAME] esrtou conseguindo fazer saque"
type textarea "x"
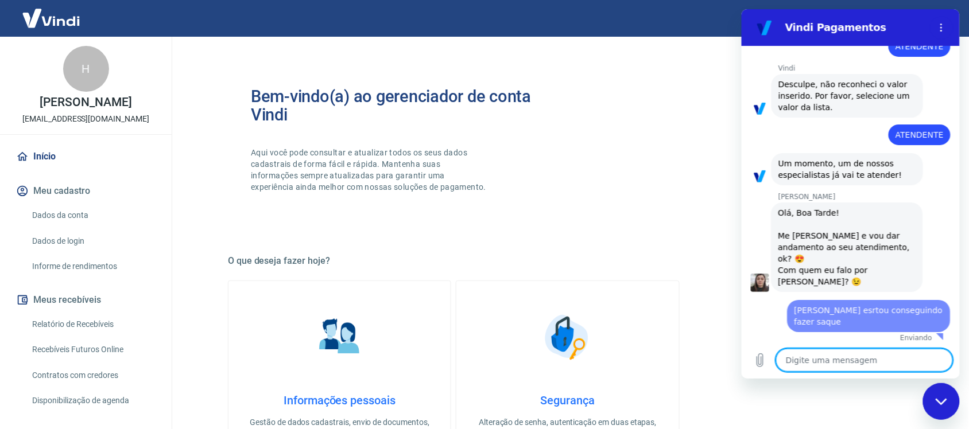
type textarea "x"
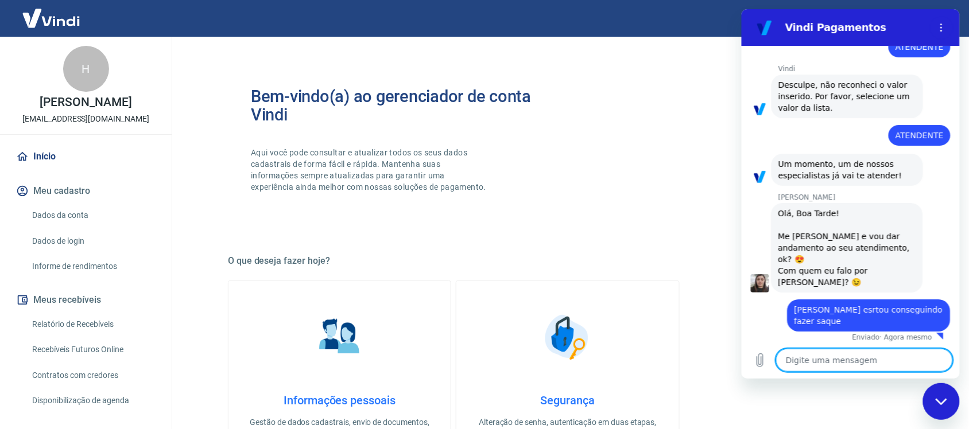
scroll to position [1081, 0]
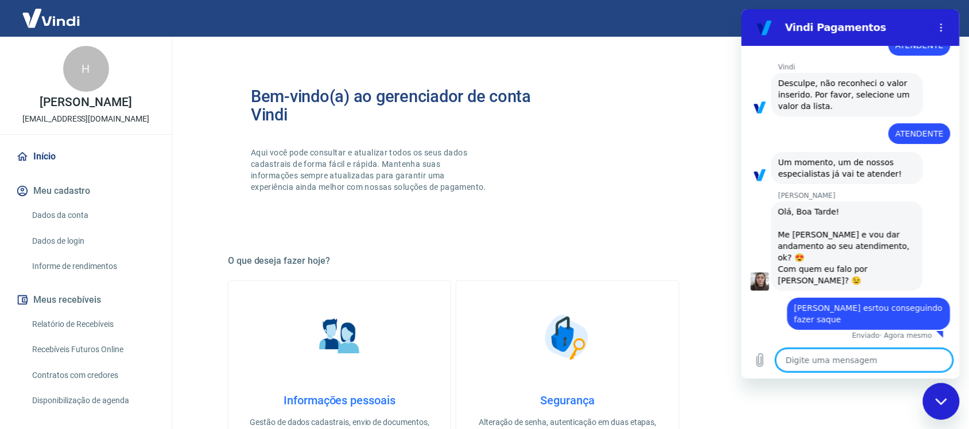
type textarea "f"
type textarea "x"
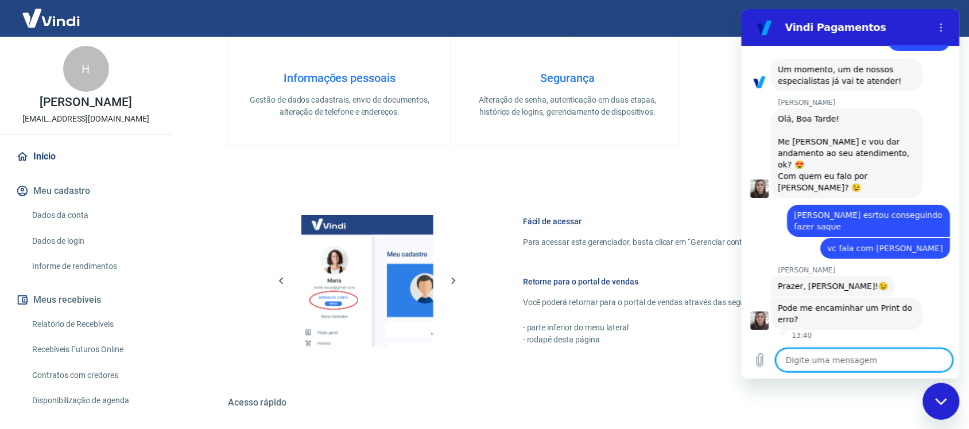
scroll to position [322, 0]
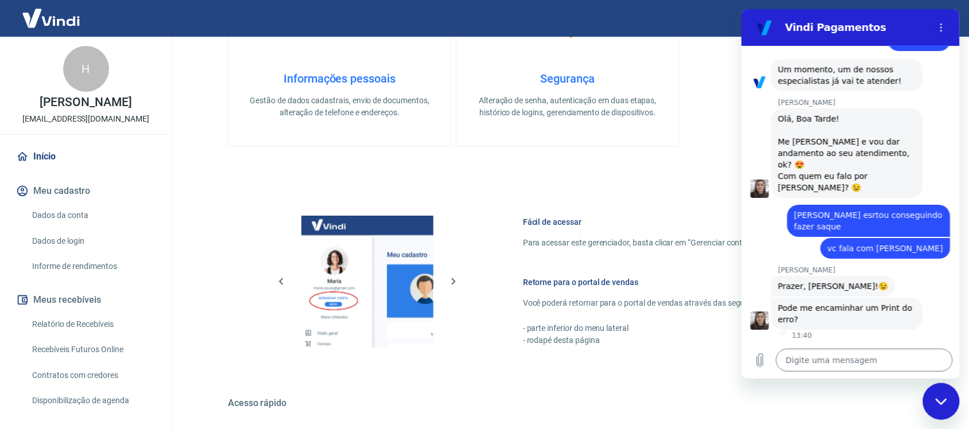
drag, startPoint x: 687, startPoint y: 412, endPoint x: 695, endPoint y: 405, distance: 11.0
click at [618, 188] on div "Fácil de acessar Para acessar este gerenciador, basta clicar em “Gerenciar cont…" at bounding box center [568, 280] width 680 height 192
click at [758, 358] on icon "Carregar arquivo" at bounding box center [759, 360] width 6 height 13
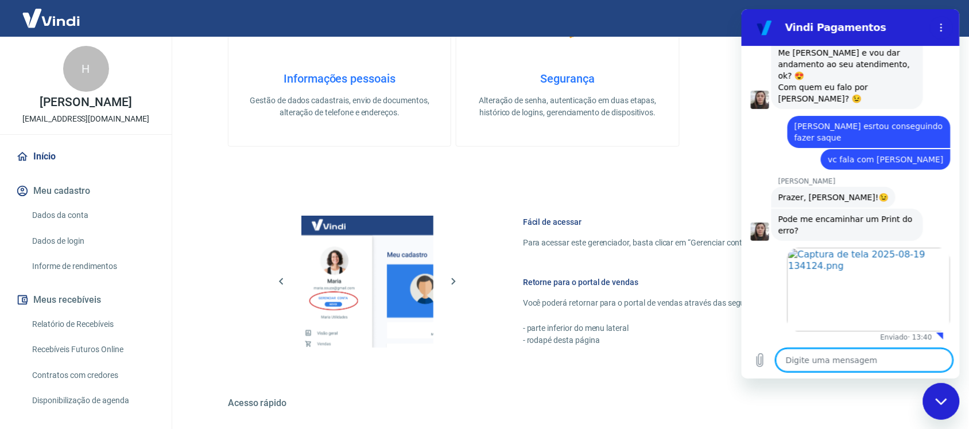
scroll to position [1264, 0]
click at [809, 364] on textarea at bounding box center [863, 360] width 177 height 23
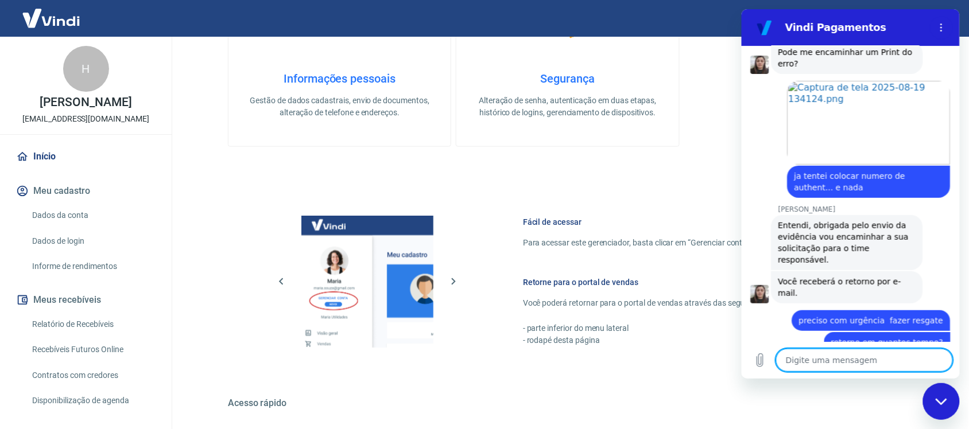
scroll to position [1490, 0]
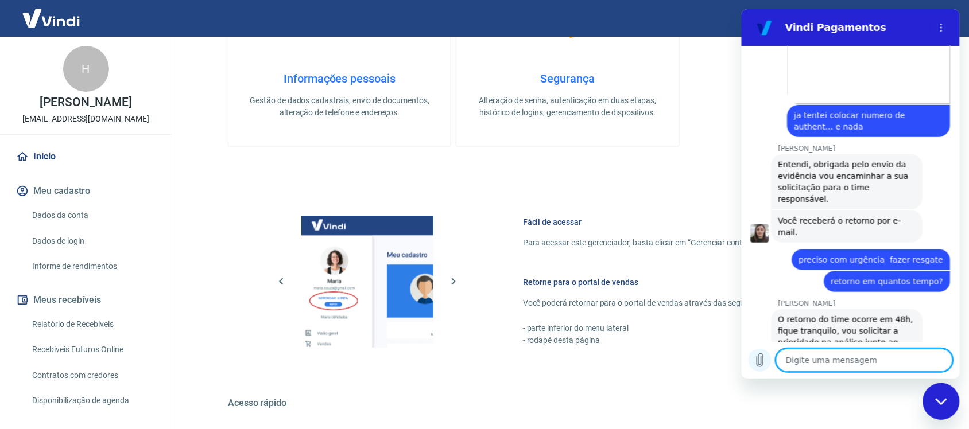
click at [762, 362] on icon "Carregar arquivo" at bounding box center [759, 361] width 14 height 14
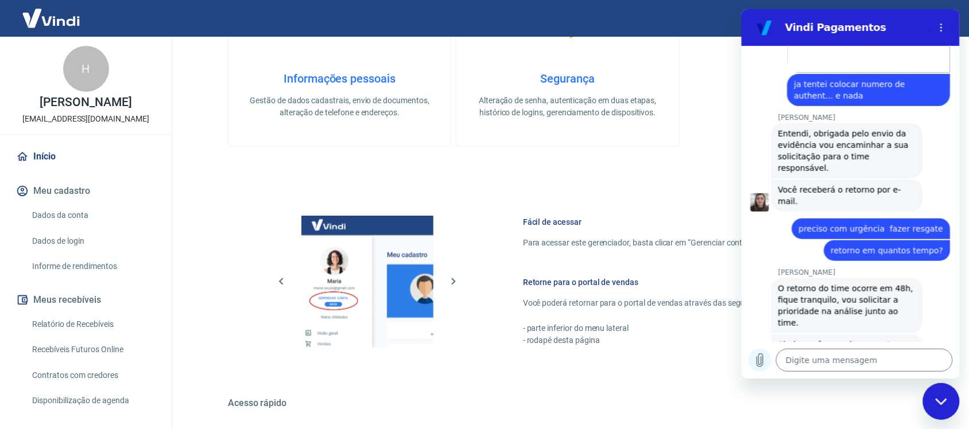
scroll to position [1524, 0]
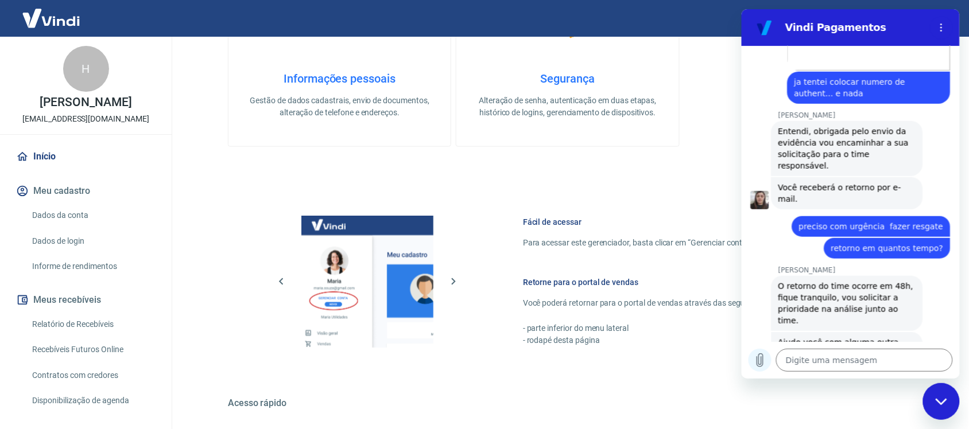
click at [760, 361] on icon "Carregar arquivo" at bounding box center [759, 360] width 6 height 13
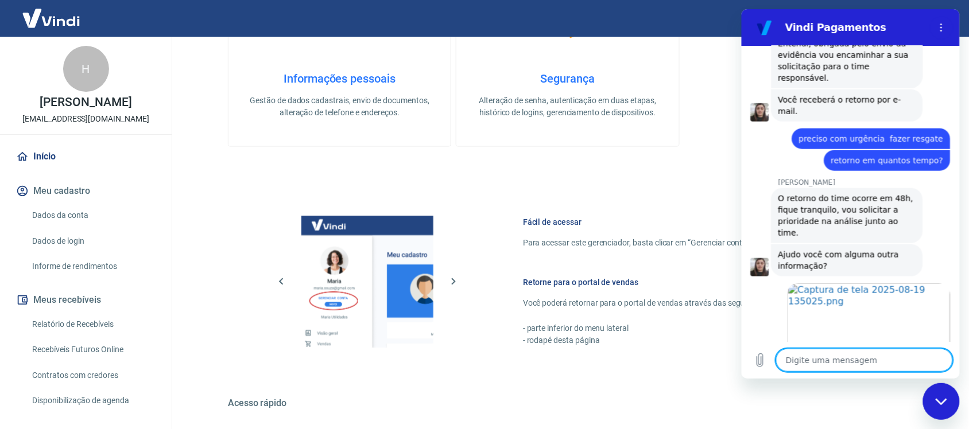
scroll to position [1614, 0]
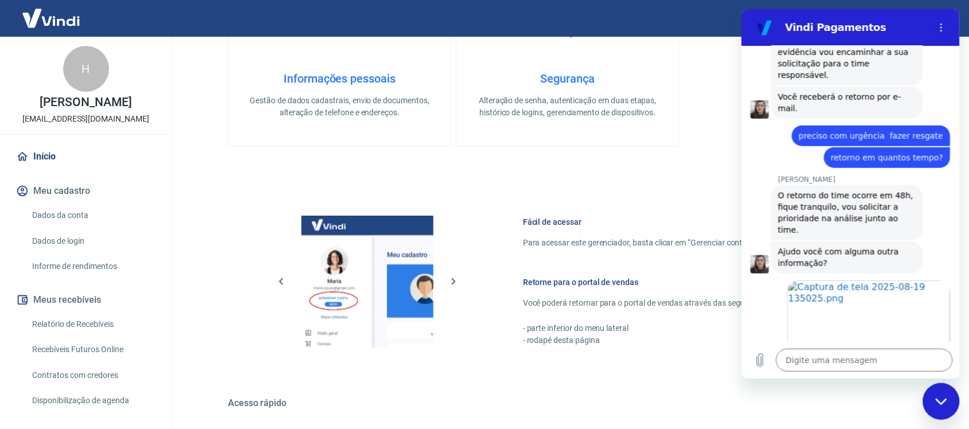
click at [933, 401] on div "Fechar janela de mensagens" at bounding box center [940, 401] width 34 height 34
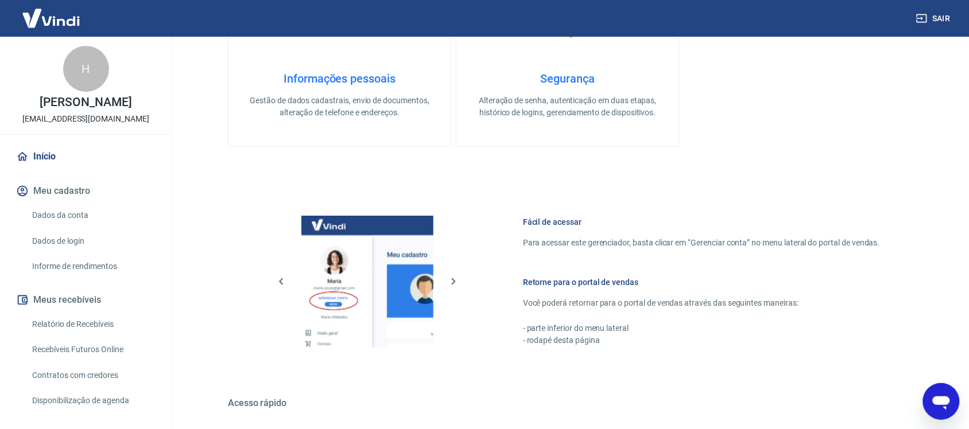
click at [953, 401] on div "Abrir janela de mensagens" at bounding box center [940, 401] width 34 height 34
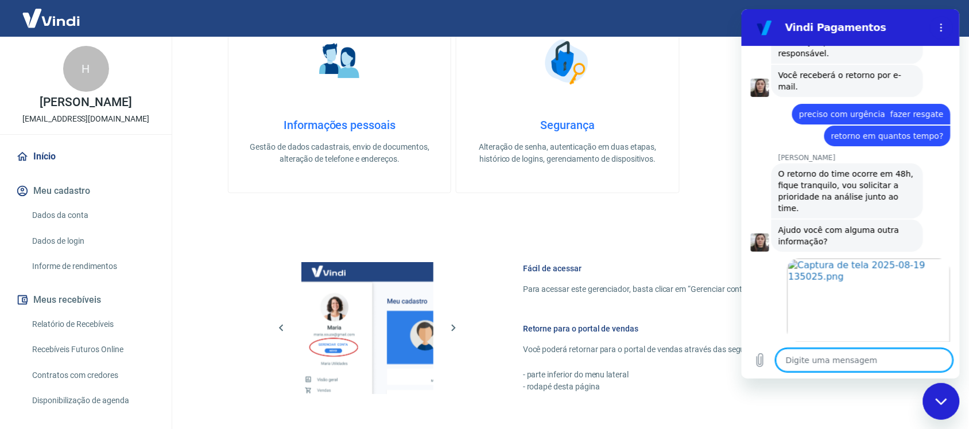
scroll to position [250, 0]
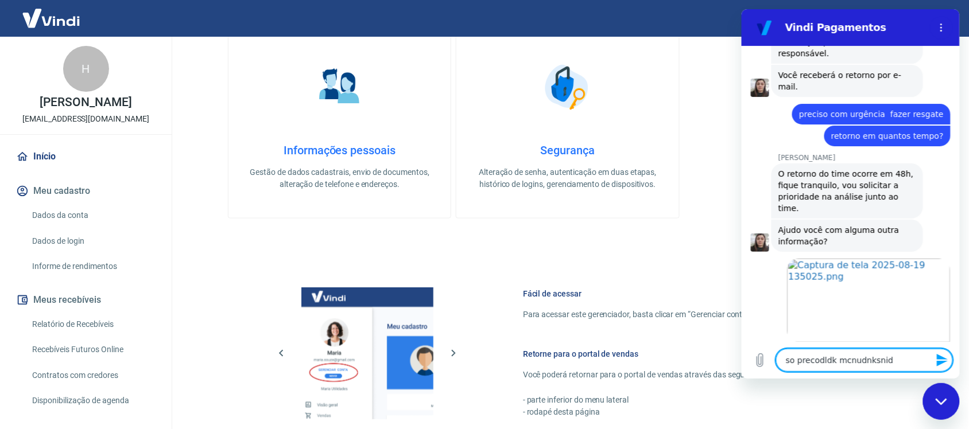
drag, startPoint x: 886, startPoint y: 364, endPoint x: 856, endPoint y: 372, distance: 31.5
click at [886, 363] on textarea "so precodldk mcnudnksnid" at bounding box center [863, 360] width 177 height 23
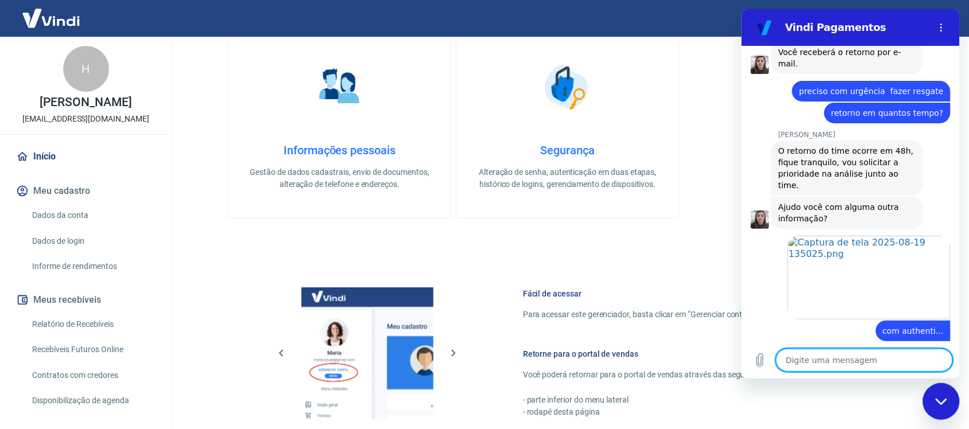
scroll to position [1657, 0]
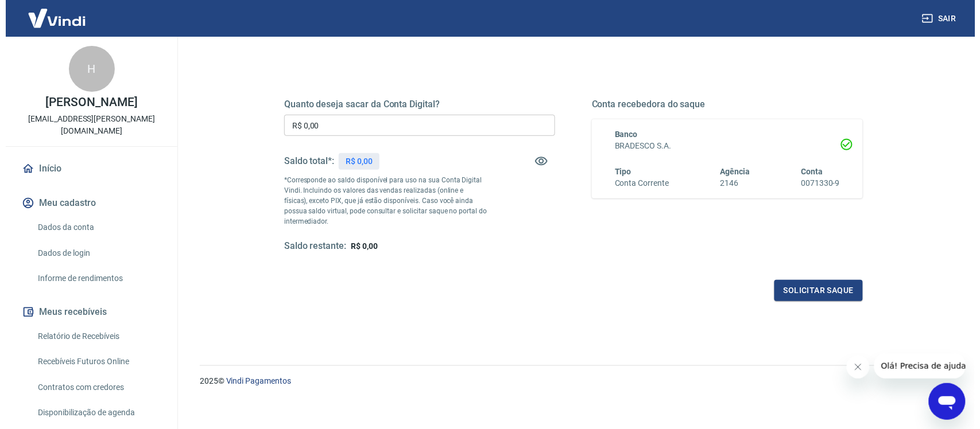
scroll to position [138, 0]
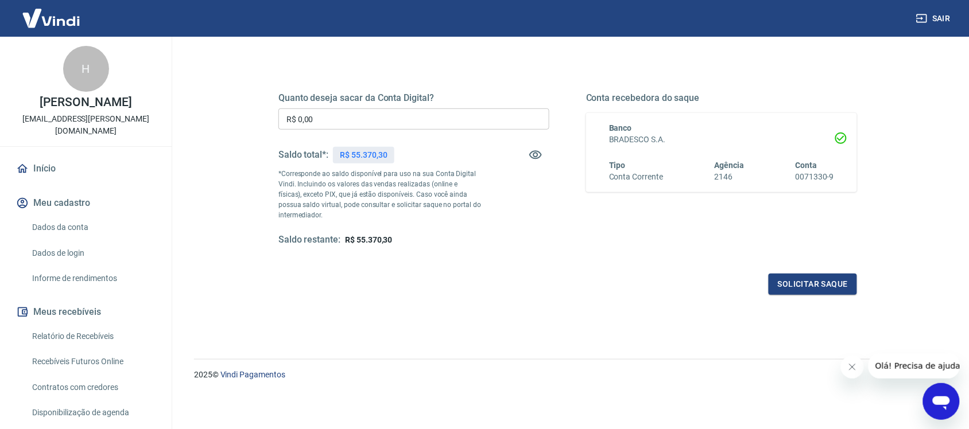
drag, startPoint x: 324, startPoint y: 107, endPoint x: 323, endPoint y: 128, distance: 21.3
click at [324, 112] on div "Quanto deseja sacar da Conta Digital? R$ 0,00 ​ Saldo total*: R$ 55.370,30 *Cor…" at bounding box center [413, 169] width 271 height 154
click at [325, 119] on input "R$ 0,00" at bounding box center [413, 118] width 271 height 21
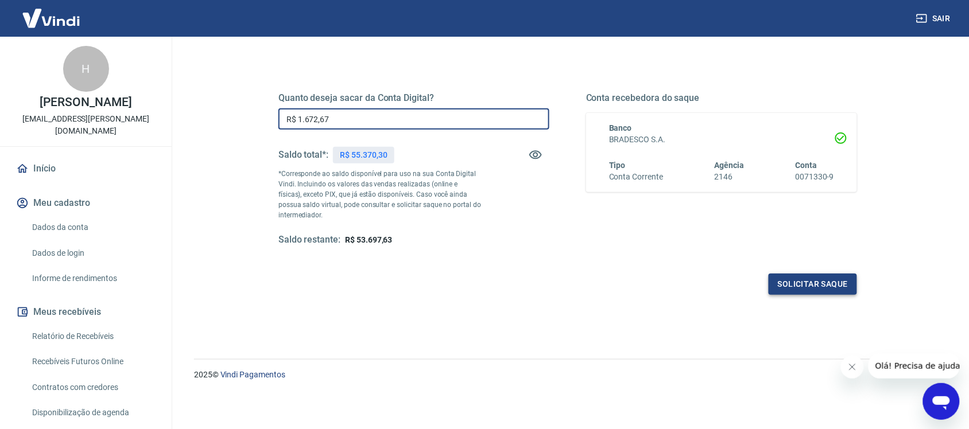
type input "R$ 1.672,67"
click at [830, 285] on button "Solicitar saque" at bounding box center [812, 284] width 88 height 21
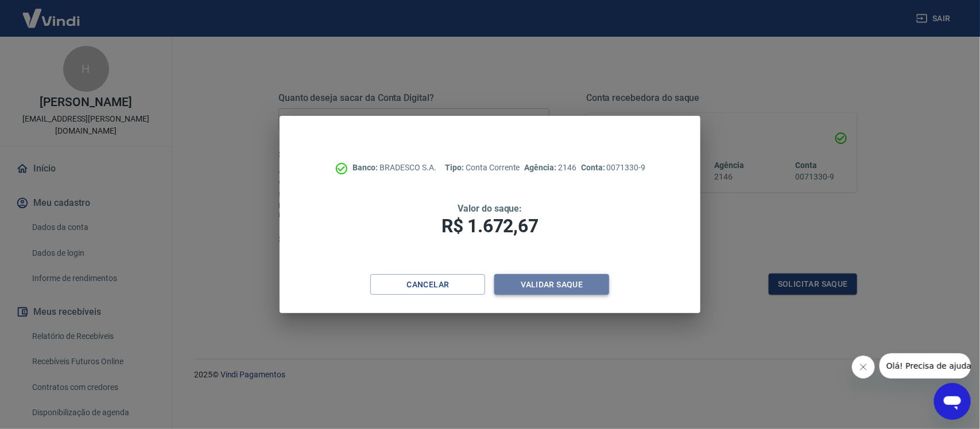
click at [548, 284] on button "Validar saque" at bounding box center [551, 284] width 115 height 21
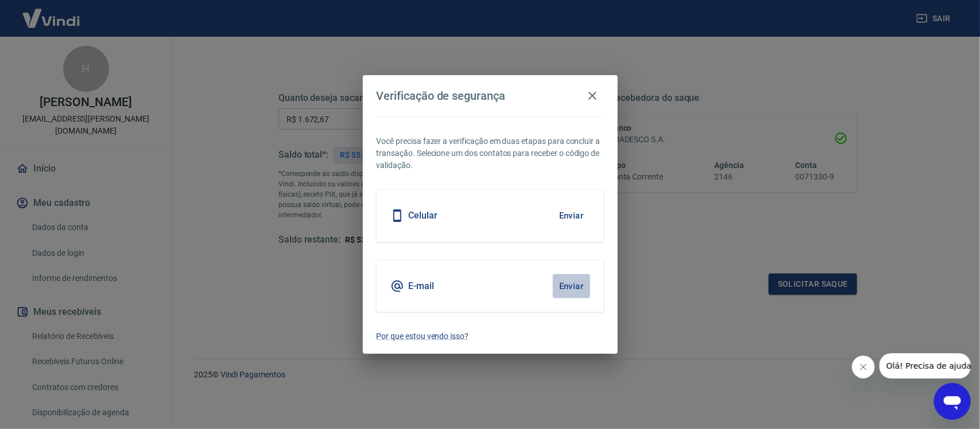
click at [567, 289] on button "Enviar" at bounding box center [571, 286] width 37 height 24
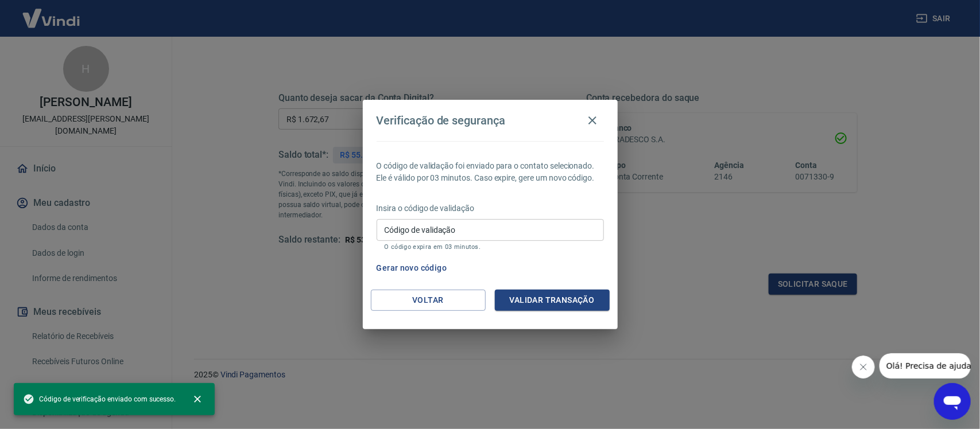
drag, startPoint x: 406, startPoint y: 236, endPoint x: 413, endPoint y: 230, distance: 9.0
click at [406, 236] on input "Código de validação" at bounding box center [489, 229] width 227 height 21
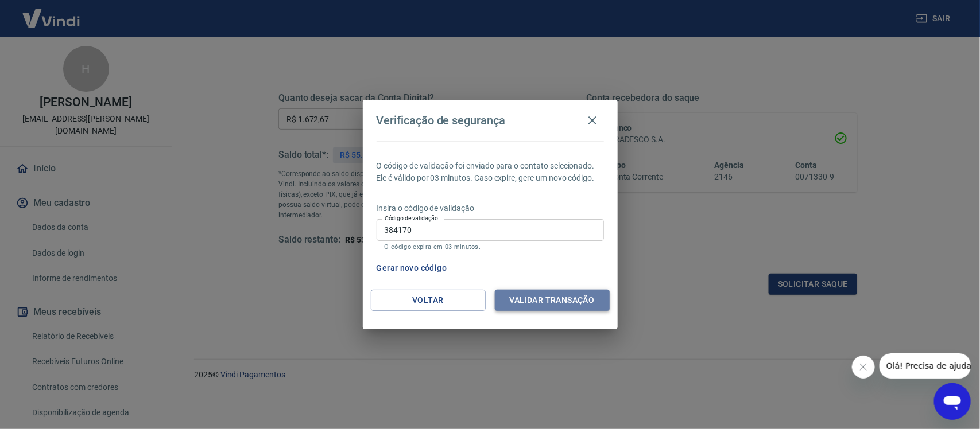
click at [538, 302] on button "Validar transação" at bounding box center [552, 300] width 115 height 21
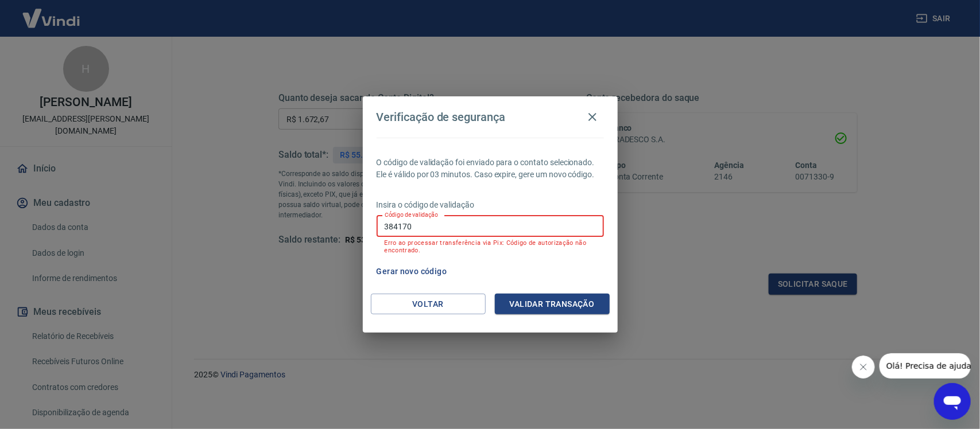
drag, startPoint x: 429, startPoint y: 231, endPoint x: 304, endPoint y: 228, distance: 124.6
click at [304, 228] on div "Verificação de segurança O código de validação foi enviado para o contato selec…" at bounding box center [490, 214] width 980 height 429
type input "578375"
click at [554, 307] on button "Validar transação" at bounding box center [552, 304] width 115 height 21
